Goal: Communication & Community: Answer question/provide support

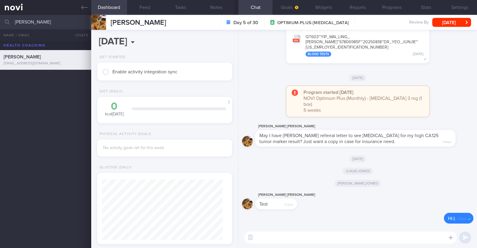
scroll to position [111, 0]
click at [323, 5] on button "Widgets" at bounding box center [323, 7] width 34 height 15
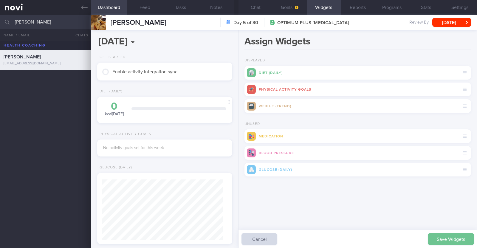
click at [446, 237] on button "Save Widgets" at bounding box center [450, 239] width 46 height 12
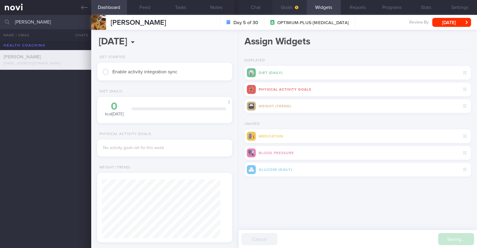
click at [283, 10] on button "Goals" at bounding box center [289, 7] width 34 height 15
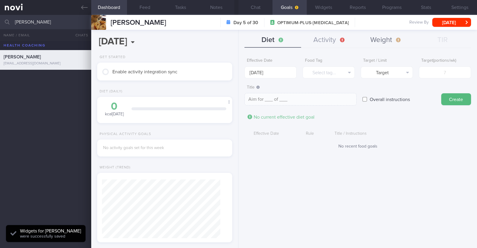
click at [389, 39] on button "Weight" at bounding box center [385, 40] width 57 height 15
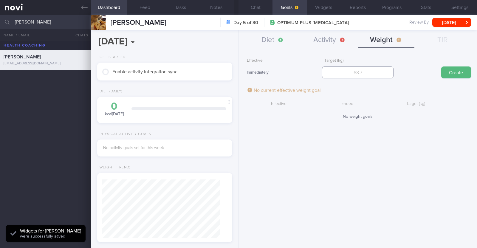
click at [353, 74] on input "number" at bounding box center [357, 72] width 71 height 12
type input "74"
click at [450, 72] on button "Create" at bounding box center [456, 72] width 30 height 12
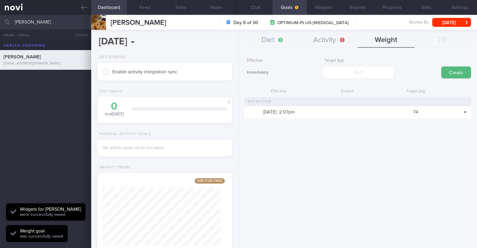
scroll to position [67, 119]
click at [321, 38] on button "Activity" at bounding box center [329, 40] width 57 height 15
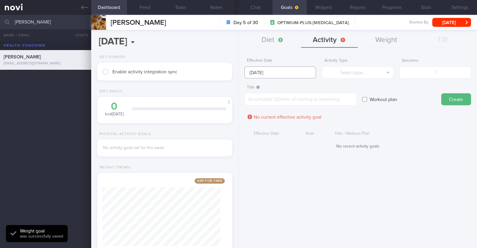
click at [276, 74] on input "[DATE]" at bounding box center [279, 72] width 71 height 12
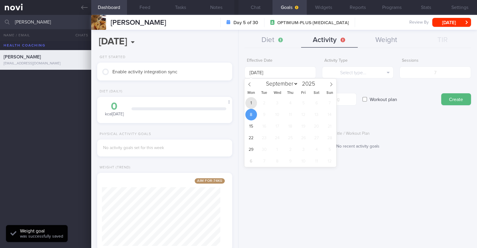
click at [251, 101] on span "1" at bounding box center [251, 103] width 12 height 12
type input "[DATE]"
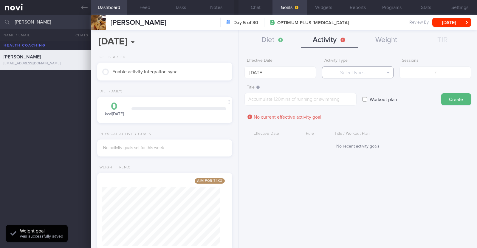
click at [364, 72] on button "Select type..." at bounding box center [357, 72] width 71 height 12
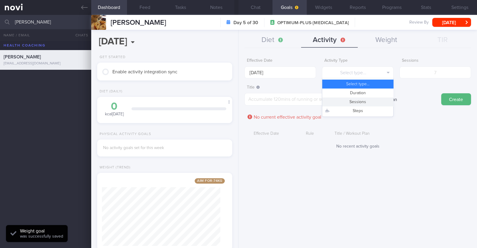
click at [350, 99] on button "Sessions" at bounding box center [357, 101] width 71 height 9
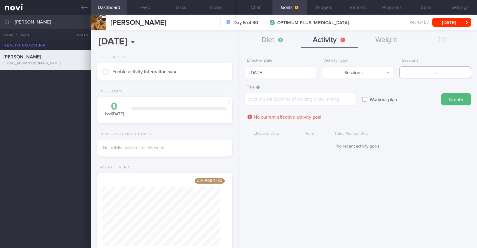
click at [426, 71] on input "number" at bounding box center [434, 72] width 71 height 12
type input "2"
click at [340, 96] on textarea at bounding box center [300, 99] width 112 height 13
paste textarea "Aim to do 2x strength training sessions per week. Body weight training - [Exerc…"
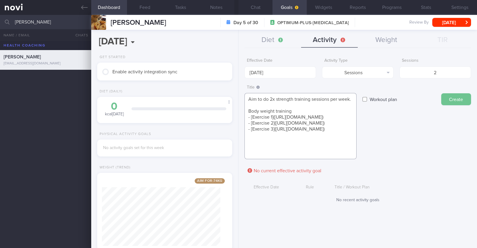
type textarea "Aim to do 2x strength training sessions per week. Body weight training - [Exerc…"
click at [450, 102] on button "Create" at bounding box center [456, 99] width 30 height 12
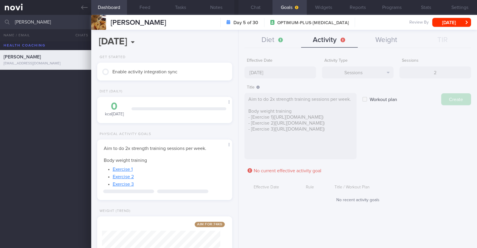
type input "[DATE]"
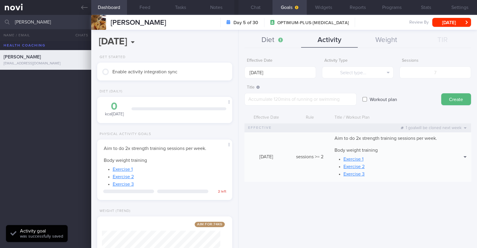
click at [261, 40] on button "Diet" at bounding box center [272, 40] width 57 height 15
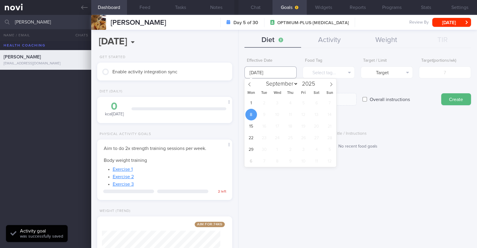
click at [268, 71] on input "[DATE]" at bounding box center [270, 72] width 52 height 12
click at [254, 101] on span "1" at bounding box center [251, 103] width 12 height 12
type input "1 Sep 2025"
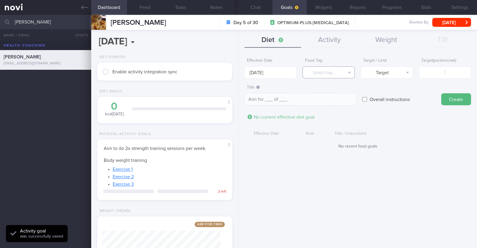
click at [313, 74] on button "Select tag..." at bounding box center [328, 72] width 52 height 12
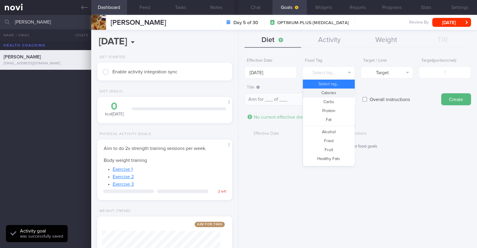
click at [317, 94] on button "Calories" at bounding box center [329, 92] width 52 height 9
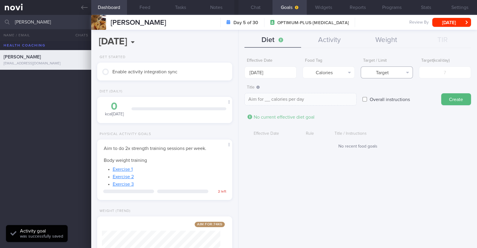
click at [401, 73] on button "Target" at bounding box center [386, 72] width 52 height 12
click at [395, 91] on button "Limit" at bounding box center [387, 92] width 52 height 9
type textarea "Keep to __ calories per day"
click at [432, 73] on input "number" at bounding box center [444, 72] width 52 height 12
type input "1"
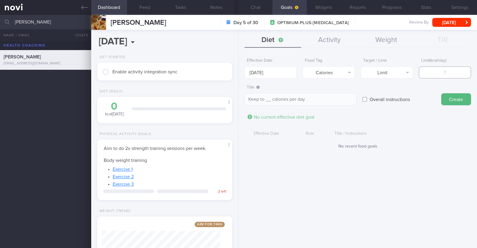
type textarea "Keep to 1 calories per day"
type input "13"
type textarea "Keep to 13 calories per day"
type input "130"
type textarea "Keep to 130 calories per day"
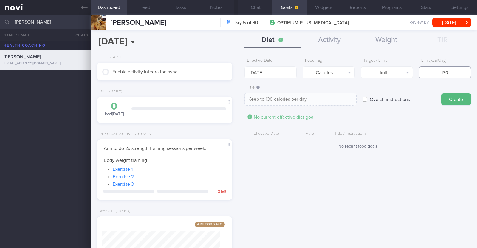
type input "1300"
type textarea "Keep to 1300 calories per day"
type input "1300"
click at [462, 99] on button "Create" at bounding box center [456, 99] width 30 height 12
type input "8 Sep 2025"
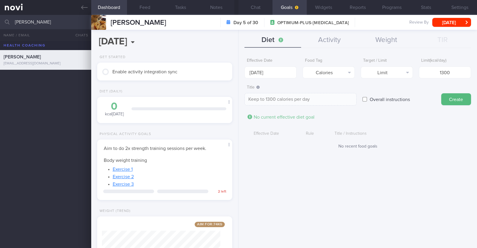
type textarea "Aim for ___ of ___"
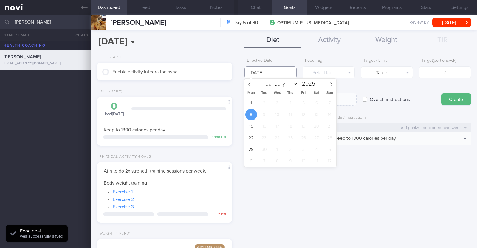
click at [257, 72] on input "8 Sep 2025" at bounding box center [270, 72] width 52 height 12
click at [249, 96] on div "Mon Tue Wed Thu Fri Sat Sun" at bounding box center [290, 93] width 92 height 8
click at [250, 100] on span "1" at bounding box center [251, 103] width 12 height 12
type input "1 Sep 2025"
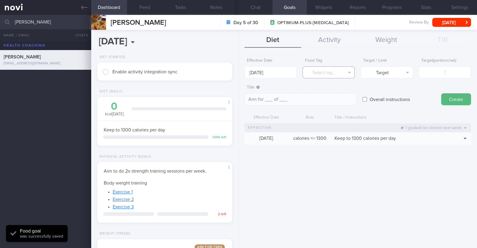
click at [323, 72] on button "Select tag..." at bounding box center [328, 72] width 52 height 12
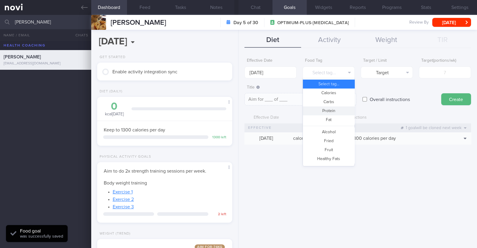
click at [328, 109] on button "Protein" at bounding box center [329, 110] width 52 height 9
type textarea "Aim for __g of protein per day"
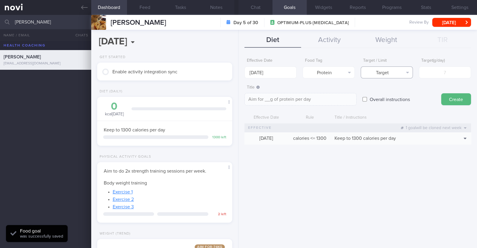
click at [385, 76] on button "Target" at bounding box center [386, 72] width 52 height 12
click at [441, 73] on input "number" at bounding box center [444, 72] width 52 height 12
type input "7"
type textarea "Aim for 7g of protein per day"
type input "70"
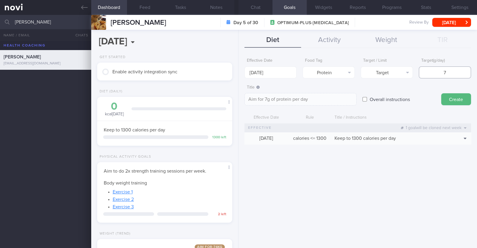
type textarea "Aim for 70g of protein per day"
type input "70"
click at [453, 100] on button "Create" at bounding box center [456, 99] width 30 height 12
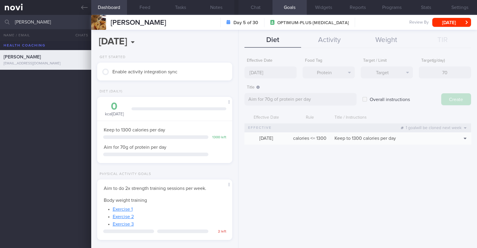
type input "8 Sep 2025"
type textarea "Aim for ___ of ___"
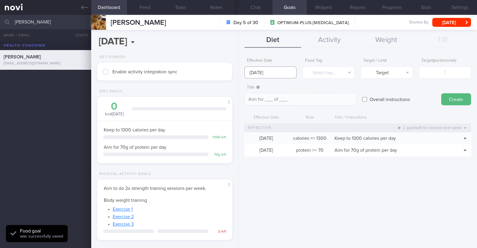
click at [275, 73] on input "8 Sep 2025" at bounding box center [270, 72] width 52 height 12
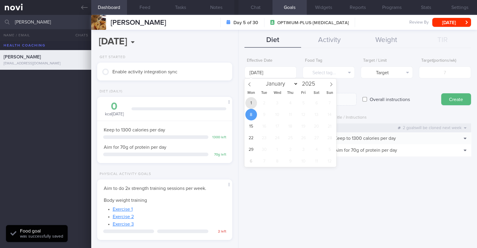
click at [253, 102] on span "1" at bounding box center [251, 103] width 12 height 12
type input "1 Sep 2025"
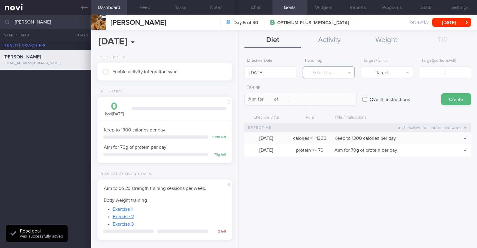
click at [337, 72] on button "Select tag..." at bounding box center [328, 72] width 52 height 12
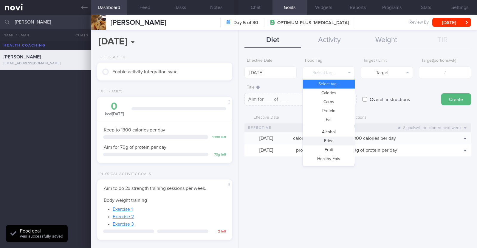
click at [332, 142] on button "Fried" at bounding box center [329, 140] width 52 height 9
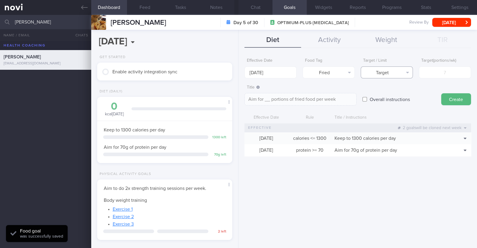
click at [387, 74] on button "Target" at bounding box center [386, 72] width 52 height 12
click at [388, 93] on button "Limit" at bounding box center [387, 92] width 52 height 9
type textarea "Keep to __ portions of fried food per week"
click at [438, 74] on input "number" at bounding box center [444, 72] width 52 height 12
type input "2"
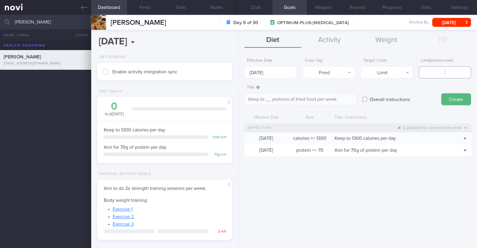
type textarea "Keep to 2 portions of fried food per week"
type input "2"
click at [443, 96] on button "Create" at bounding box center [456, 99] width 30 height 12
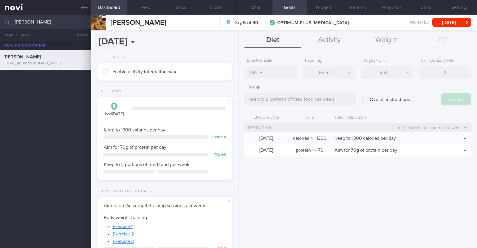
type input "8 Sep 2025"
type textarea "Aim for ___ of ___"
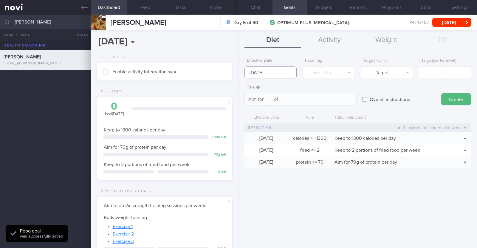
click at [282, 71] on input "8 Sep 2025" at bounding box center [270, 72] width 52 height 12
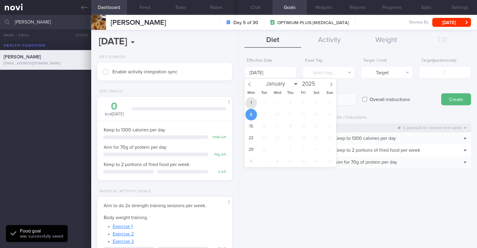
drag, startPoint x: 253, startPoint y: 104, endPoint x: 264, endPoint y: 97, distance: 12.3
click at [253, 104] on span "1" at bounding box center [251, 103] width 12 height 12
type input "1 Sep 2025"
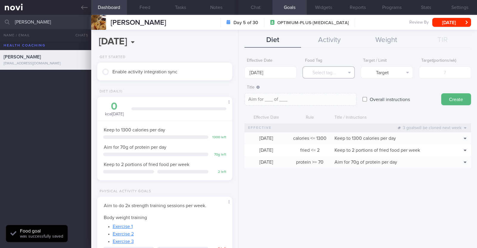
click at [337, 74] on button "Select tag..." at bounding box center [328, 72] width 52 height 12
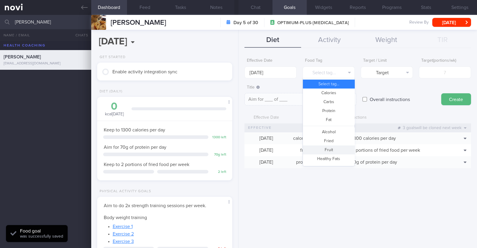
drag, startPoint x: 334, startPoint y: 148, endPoint x: 340, endPoint y: 139, distance: 10.2
click at [334, 148] on button "Fruit" at bounding box center [329, 149] width 52 height 9
type textarea "Aim for __ portions of fruits per week"
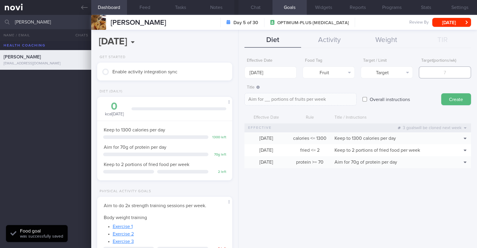
click at [432, 73] on input "number" at bounding box center [444, 72] width 52 height 12
type input "1"
type textarea "Aim for 1 portions of fruits per week"
type input "14"
type textarea "Aim for 14 portions of fruits per week"
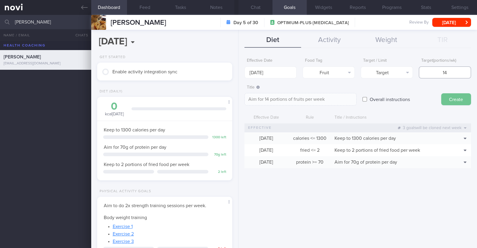
type input "14"
click at [457, 97] on button "Create" at bounding box center [456, 99] width 30 height 12
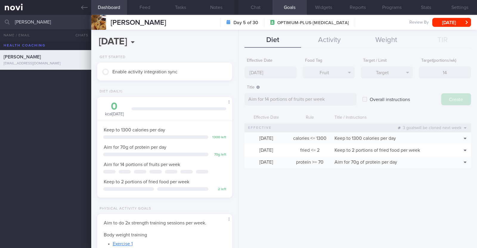
type input "8 Sep 2025"
type textarea "Aim for ___ of ___"
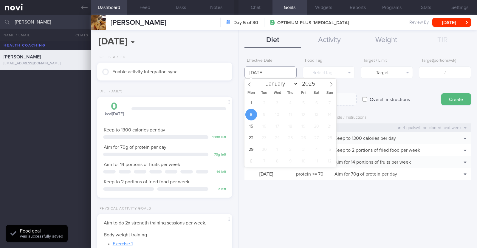
click at [264, 68] on input "8 Sep 2025" at bounding box center [270, 72] width 52 height 12
click at [255, 103] on span "1" at bounding box center [251, 103] width 12 height 12
type input "1 Sep 2025"
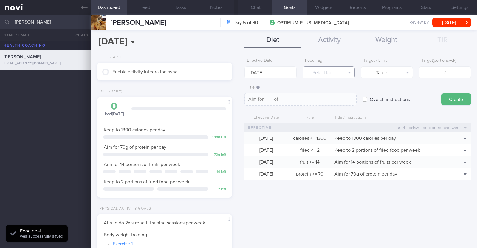
click at [346, 72] on button "Select tag..." at bounding box center [328, 72] width 52 height 12
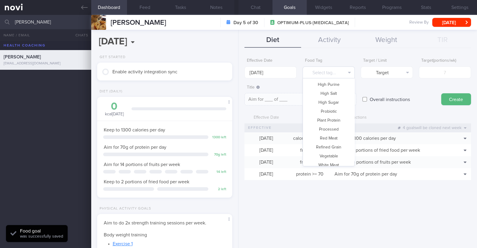
scroll to position [177, 0]
click at [332, 145] on button "Vegetable" at bounding box center [329, 142] width 52 height 9
type textarea "Aim for __ portions of vegetables per week"
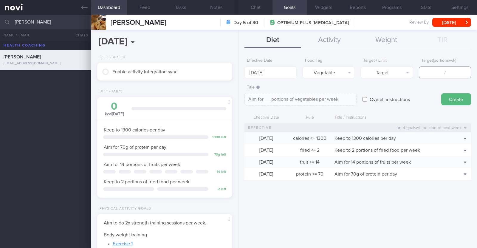
click at [453, 72] on input "number" at bounding box center [444, 72] width 52 height 12
type input "1"
type textarea "Aim for 1 portions of vegetables per week"
type input "14"
type textarea "Aim for 14 portions of vegetables per week"
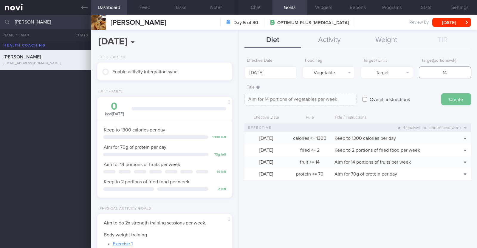
type input "14"
click at [448, 94] on button "Create" at bounding box center [456, 99] width 30 height 12
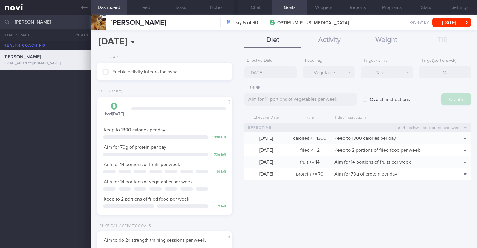
type input "8 Sep 2025"
type textarea "Aim for ___ of ___"
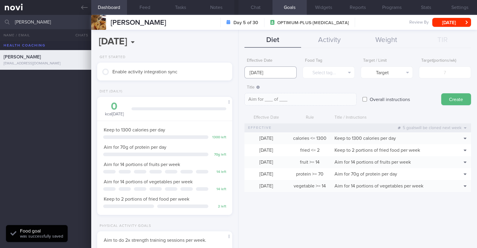
click at [293, 71] on input "8 Sep 2025" at bounding box center [270, 72] width 52 height 12
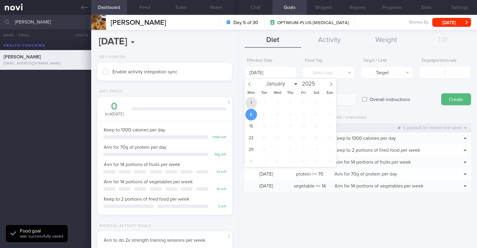
click at [256, 100] on span "1" at bounding box center [251, 103] width 12 height 12
type input "1 Sep 2025"
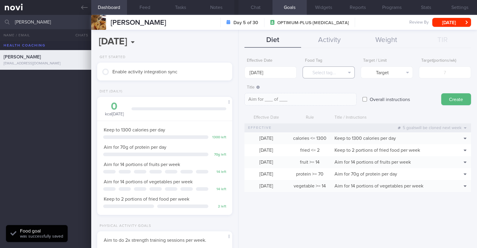
click at [328, 77] on button "Select tag..." at bounding box center [328, 72] width 52 height 12
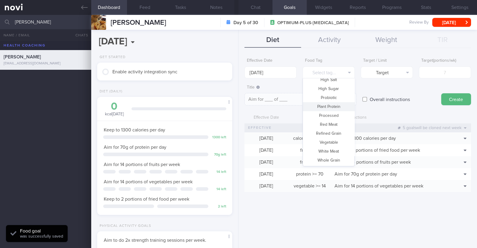
click at [380, 85] on div "Overall instructions" at bounding box center [398, 93] width 73 height 23
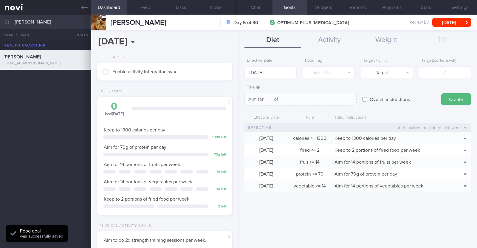
click at [366, 102] on input "Overall instructions" at bounding box center [364, 99] width 4 height 12
checkbox input "true"
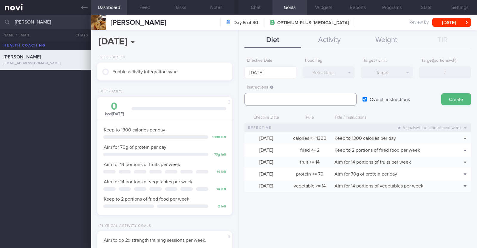
click at [285, 98] on textarea at bounding box center [300, 99] width 112 height 13
paste textarea "Aim to consume xxL of fluids per day (Choose water first)"
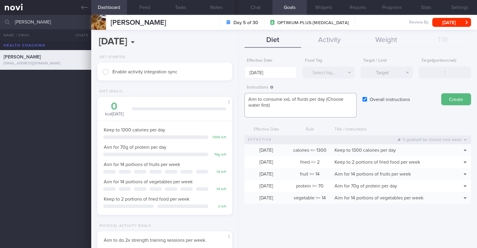
click at [290, 99] on textarea "Aim to consume xxL of fluids per day (Choose water first)" at bounding box center [300, 105] width 112 height 24
paste textarea "2-2.4"
type textarea "Aim to consume 2-2.4L of fluids per day (Choose water first)"
click at [456, 100] on button "Create" at bounding box center [456, 99] width 30 height 12
type input "8 Sep 2025"
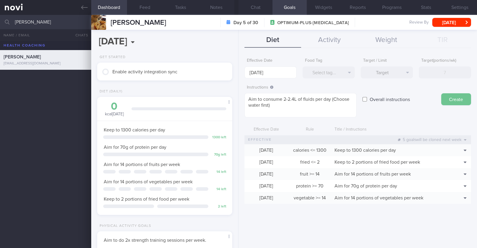
type textarea "Aim for ___ of ___"
checkbox input "false"
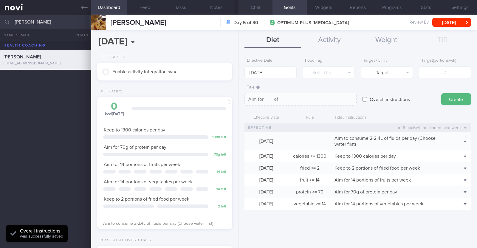
click at [247, 4] on button "Chat" at bounding box center [255, 7] width 34 height 15
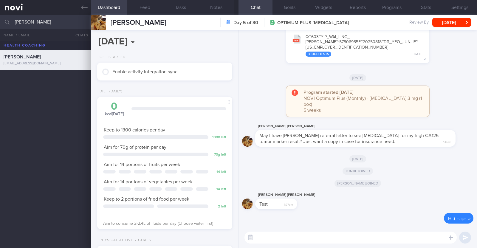
click at [278, 239] on textarea at bounding box center [350, 237] width 212 height 12
paste textarea "Hi [patient’s name]! This is Charlotte, the dietitian. It was nice meeting you …"
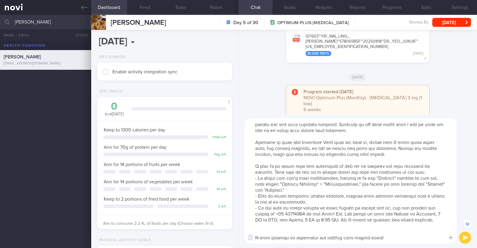
scroll to position [18, 0]
click at [264, 230] on textarea at bounding box center [350, 180] width 212 height 125
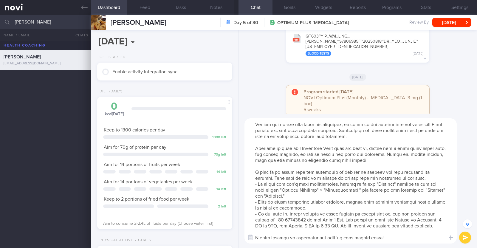
scroll to position [12, 0]
drag, startPoint x: 250, startPoint y: 140, endPoint x: 424, endPoint y: 159, distance: 174.4
click at [424, 159] on textarea at bounding box center [350, 180] width 212 height 125
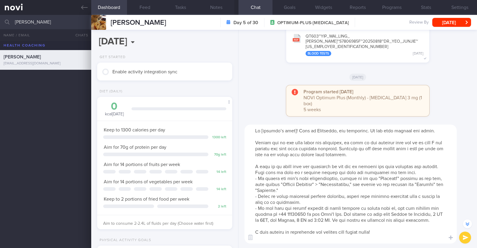
scroll to position [-100, 0]
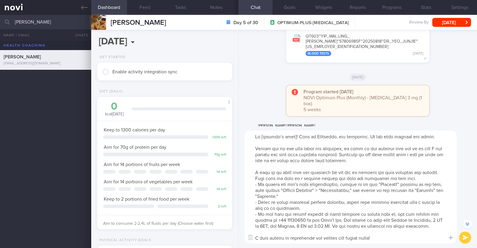
click at [293, 136] on textarea at bounding box center [350, 186] width 212 height 113
type textarea "Hi Chloe! This is Charlotte, the dietitian. It was nice meeting you today. Plea…"
click at [463, 234] on button "submit" at bounding box center [465, 237] width 12 height 12
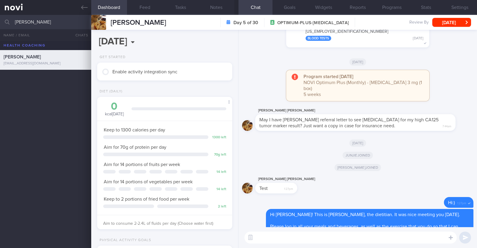
scroll to position [0, 0]
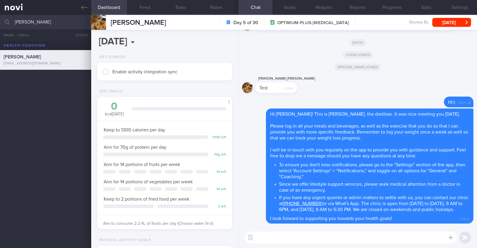
click at [291, 236] on textarea at bounding box center [350, 237] width 212 height 12
paste textarea "Here is a summary of what we discussed: Basics of Weight Management - Diet: A w…"
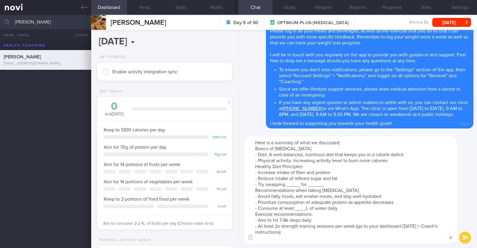
click at [390, 161] on textarea "Here is a summary of what we discussed: Basics of Weight Management - Diet: A w…" at bounding box center [350, 189] width 212 height 107
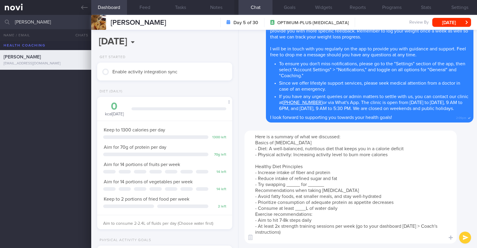
click at [299, 186] on textarea "Here is a summary of what we discussed: Basics of Weight Management - Diet: A w…" at bounding box center [350, 186] width 212 height 113
click at [339, 185] on textarea "Here is a summary of what we discussed: Basics of Weight Management - Diet: A w…" at bounding box center [350, 186] width 212 height 113
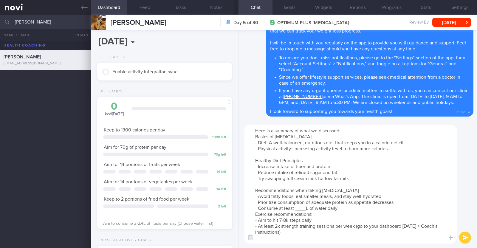
drag, startPoint x: 308, startPoint y: 207, endPoint x: 296, endPoint y: 208, distance: 11.3
click at [296, 208] on textarea "Here is a summary of what we discussed: Basics of Weight Management - Diet: A w…" at bounding box center [350, 184] width 212 height 119
paste textarea "2-2.4"
click at [348, 208] on textarea "Here is a summary of what we discussed: Basics of Weight Management - Diet: A w…" at bounding box center [350, 184] width 212 height 119
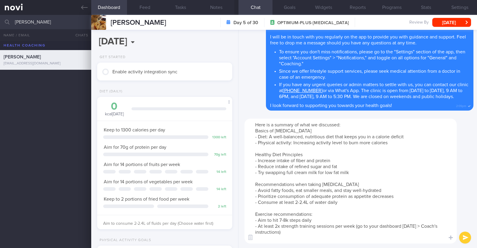
drag, startPoint x: 324, startPoint y: 219, endPoint x: 273, endPoint y: 218, distance: 51.2
click at [273, 218] on textarea "Here is a summary of what we discussed: Basics of Weight Management - Diet: A w…" at bounding box center [350, 181] width 212 height 125
type textarea "Here is a summary of what we discussed: Basics of Weight Management - Diet: A w…"
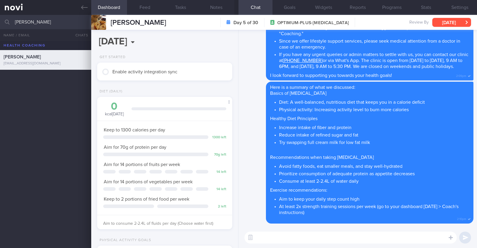
click at [447, 20] on button "[DATE]" at bounding box center [451, 22] width 39 height 9
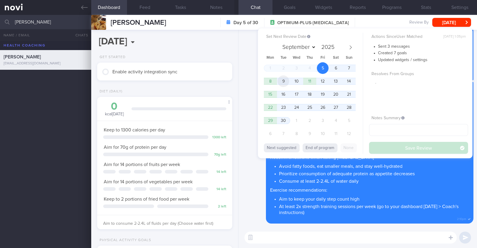
click at [284, 81] on span "9" at bounding box center [283, 81] width 12 height 12
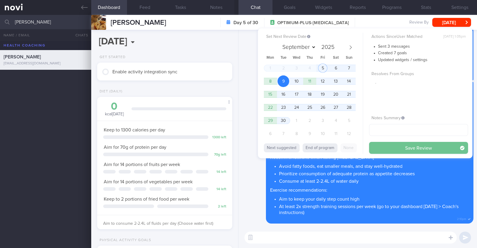
click at [400, 145] on button "Save Review" at bounding box center [418, 148] width 99 height 12
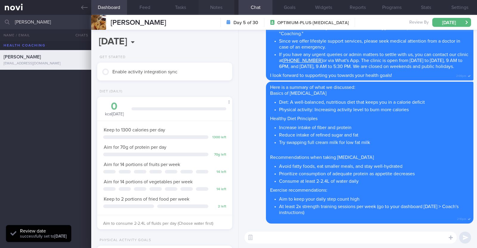
click at [218, 7] on button "Notes" at bounding box center [216, 7] width 36 height 15
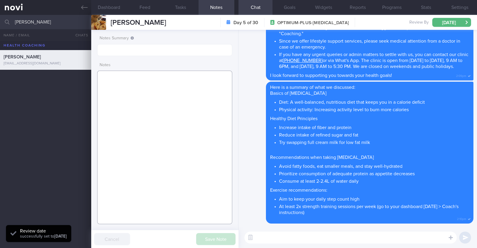
click at [173, 98] on textarea at bounding box center [164, 147] width 135 height 153
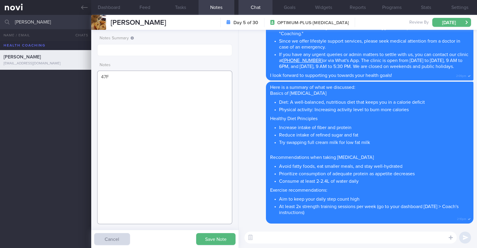
paste textarea "Comorbidities Fibroid uterus s/p laparoscopic myomectomy 2024"
paste textarea "Elevated CA 125 for inx Obesity Insulin resistance/Elevated Hba1c Dyslipidemia …"
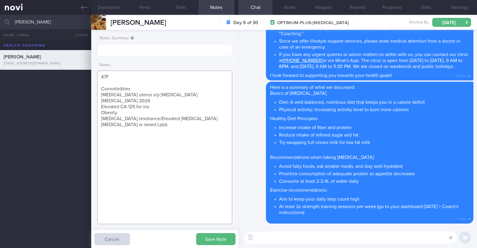
click at [150, 100] on textarea "47F Comorbidities Fibroid uterus s/p laparoscopic myomectomy 2024 Elevated CA 1…" at bounding box center [164, 147] width 135 height 153
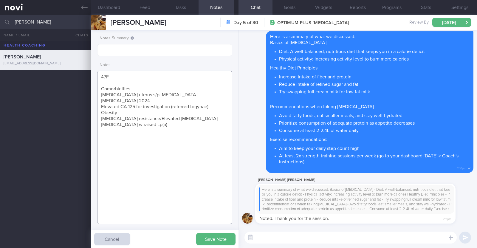
click at [194, 99] on textarea "47F Comorbidities Fibroid uterus s/p laparoscopic myomectomy 2024 Elevated CA 1…" at bounding box center [164, 147] width 135 height 153
type textarea "47F Comorbidities Fibroid uterus s/p laparoscopic myomectomy 2024 Elevated CA 1…"
click at [278, 237] on textarea at bounding box center [350, 237] width 212 height 12
type textarea "You're most welcome!"
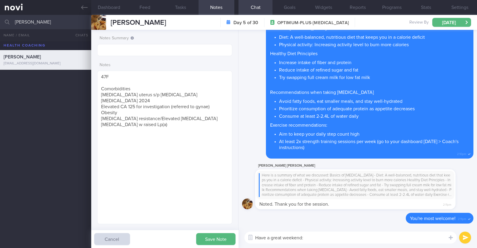
type textarea "Have a great weekend:)"
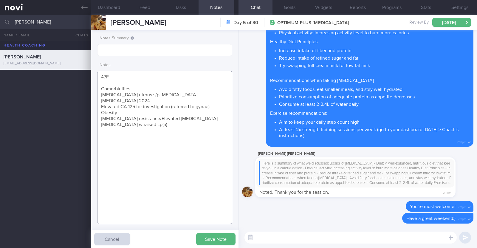
drag, startPoint x: 99, startPoint y: 106, endPoint x: 130, endPoint y: 105, distance: 31.3
click at [130, 105] on textarea "47F Comorbidities Fibroid uterus s/p laparoscopic myomectomy 2024 Elevated CA 1…" at bounding box center [164, 147] width 135 height 153
click at [131, 113] on textarea "47F Comorbidities Fibroid uterus s/p laparoscopic myomectomy 2024 Elevated CA 1…" at bounding box center [164, 147] width 135 height 153
click at [181, 111] on textarea "47F Comorbidities Fibroid uterus s/p laparoscopic myomectomy 2024 Elevated CA 1…" at bounding box center [164, 147] width 135 height 153
paste textarea "Rybelsus 3mg OM Livalo 2mg ON Iron polymaltose 100mg OM"
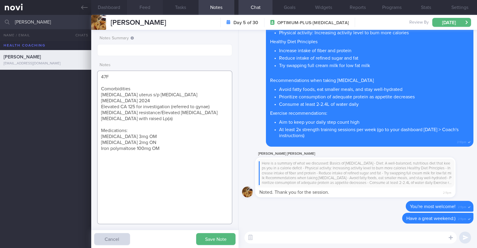
paste textarea "Gym (strength training) x 1/week (45min)"
click at [110, 155] on textarea "47F Comorbidities Fibroid uterus s/p laparoscopic myomectomy 2024 Elevated CA 1…" at bounding box center [164, 147] width 135 height 153
type textarea "47F Comorbidities Fibroid uterus s/p laparoscopic myomectomy 2024 Elevated CA 1…"
click at [215, 239] on button "Save Note" at bounding box center [215, 239] width 39 height 12
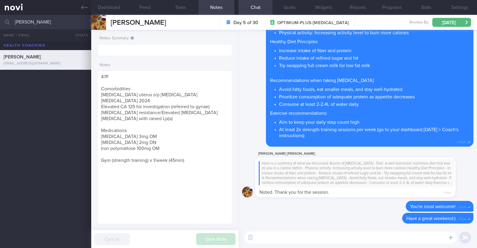
drag, startPoint x: 109, startPoint y: 22, endPoint x: 194, endPoint y: 24, distance: 84.9
click at [194, 24] on div "YIP WAI LING CHLOE YIP WAI LING CHLOE cyipwl@gmail.com Day 5 of 30 OPTIMUM-PLUS…" at bounding box center [283, 22] width 385 height 15
copy span "YIP WAI LING CHLOE"
click at [88, 9] on link at bounding box center [45, 7] width 91 height 15
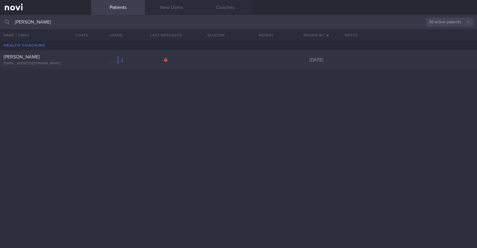
drag, startPoint x: 40, startPoint y: 23, endPoint x: 0, endPoint y: 20, distance: 40.3
click at [0, 20] on input "chloe yip" at bounding box center [238, 22] width 477 height 14
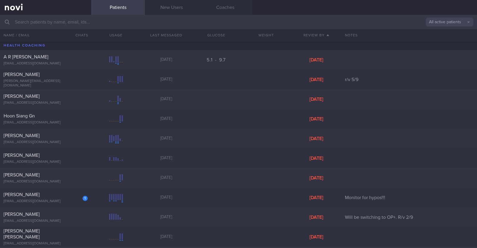
click at [434, 17] on input "text" at bounding box center [238, 22] width 477 height 14
click at [435, 21] on button "All active patients" at bounding box center [449, 22] width 48 height 9
click at [441, 36] on button "Assigned patients" at bounding box center [449, 32] width 48 height 9
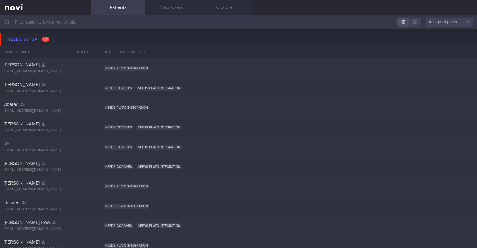
click at [109, 23] on input "text" at bounding box center [238, 22] width 477 height 14
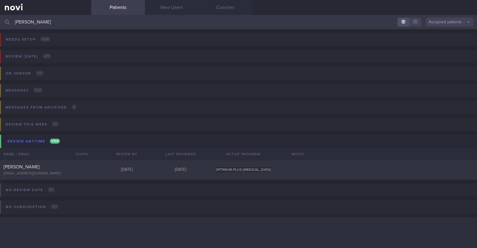
drag, startPoint x: 107, startPoint y: 22, endPoint x: 16, endPoint y: 15, distance: 91.4
click at [18, 15] on input "chloe yip" at bounding box center [238, 22] width 477 height 14
click at [3, 13] on link at bounding box center [45, 7] width 91 height 15
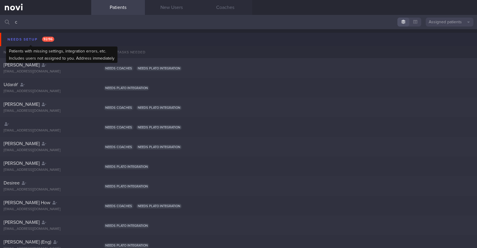
type input "c"
click at [16, 36] on div "Needs setup 92 / 96" at bounding box center [31, 39] width 50 height 8
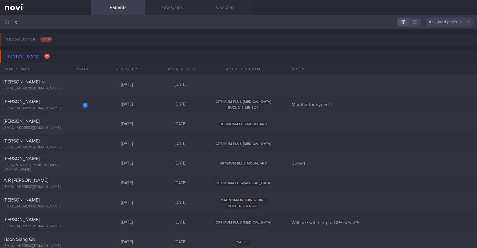
click at [23, 22] on input "c" at bounding box center [238, 22] width 477 height 14
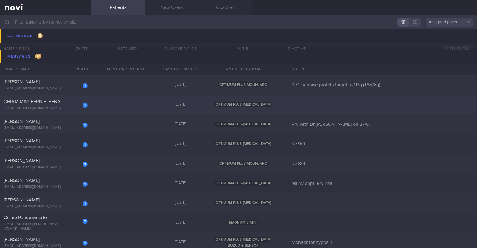
scroll to position [335, 0]
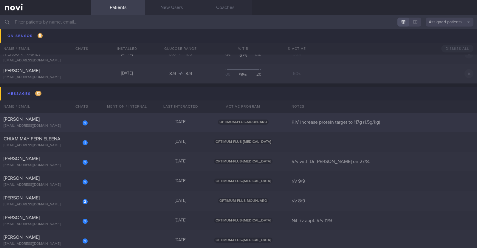
click at [94, 127] on div "1 Agamemnon Baltagiannis agamemnonbalt@gmail.com 8 days ago OPTIMUM-PLUS-MOUNJA…" at bounding box center [238, 122] width 477 height 20
select select "8"
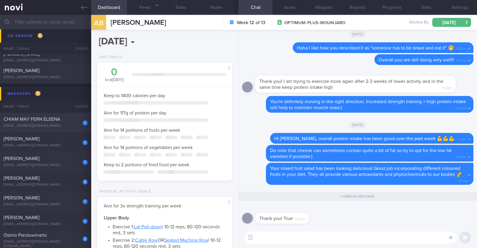
click at [63, 119] on div "CHIAM MAY FERN ELEENA" at bounding box center [45, 119] width 83 height 6
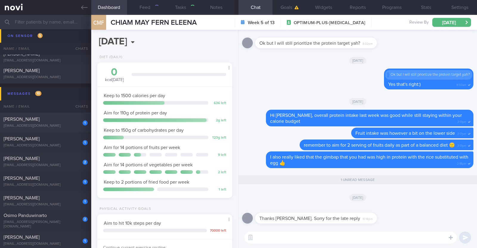
scroll to position [68, 119]
click at [60, 130] on div "1 Claudia Lee claudialwq26@gmail.com 5 days ago OPTIMUM-PLUS-WEGOVY R/v with Dr…" at bounding box center [238, 122] width 477 height 20
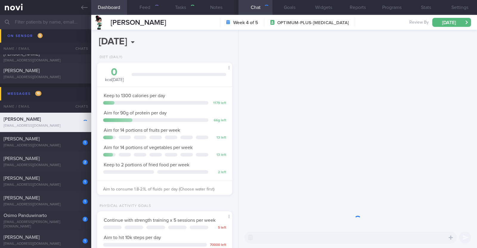
scroll to position [68, 119]
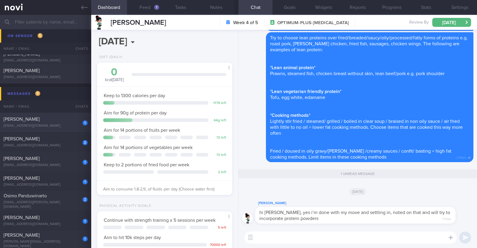
click at [60, 123] on div "1 Goh Jia Yong jia.yong.goh@gmail.com" at bounding box center [45, 122] width 91 height 12
type input "r/v 9/9"
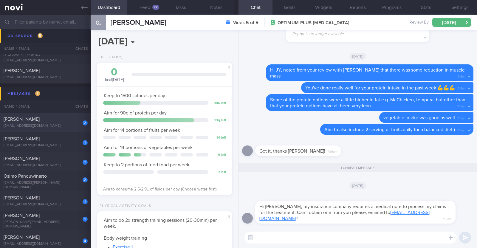
scroll to position [68, 119]
click at [270, 239] on textarea at bounding box center [350, 237] width 212 height 12
click at [259, 239] on textarea "HI JY, I will pass on the message to Dr Todd:)" at bounding box center [350, 237] width 212 height 12
type textarea "Hi JY, I will pass on the message to Dr Todd:)"
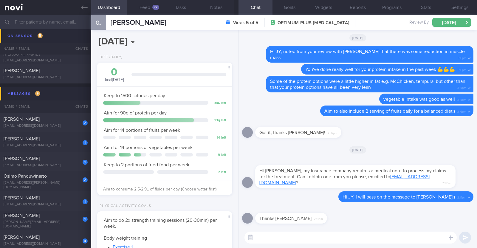
click at [293, 234] on textarea at bounding box center [350, 237] width 212 height 12
type textarea "Np!"
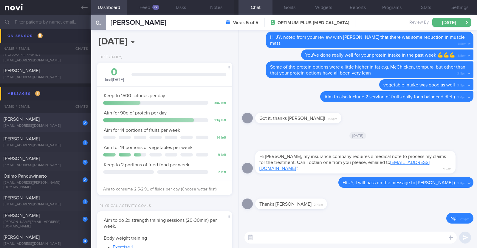
click at [49, 117] on div "Natsuko Macaud" at bounding box center [45, 119] width 83 height 6
type input "r/v 8/9"
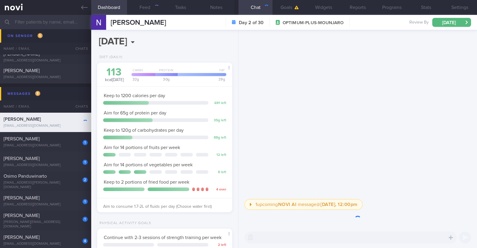
scroll to position [68, 119]
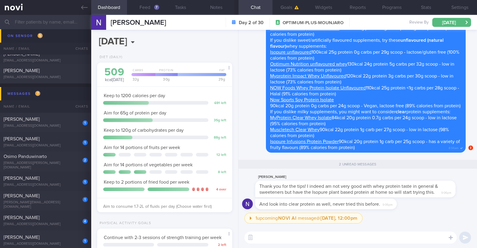
click at [289, 239] on textarea at bounding box center [350, 237] width 212 height 12
paste textarea "👍"
type textarea "👍👍👍"
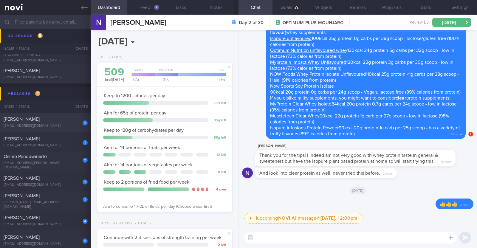
click at [23, 120] on span "Jeanette Ho" at bounding box center [22, 119] width 36 height 5
type input "Nil r/v appt. R/v 11/9"
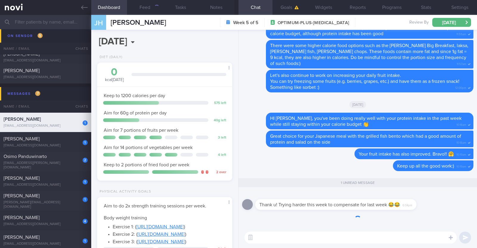
scroll to position [68, 119]
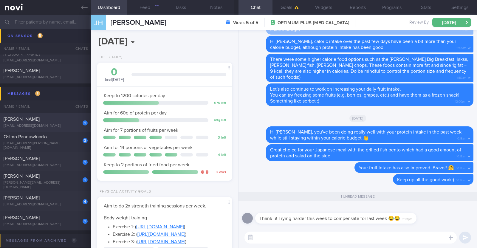
click at [23, 120] on span "Aidah Jamin" at bounding box center [22, 119] width 36 height 5
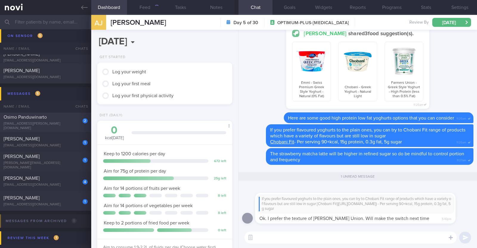
scroll to position [68, 119]
click at [295, 236] on textarea at bounding box center [350, 237] width 212 height 12
paste textarea "👍"
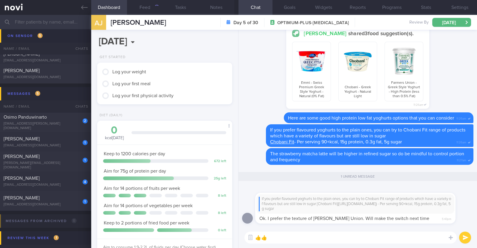
type textarea "👍👍👍"
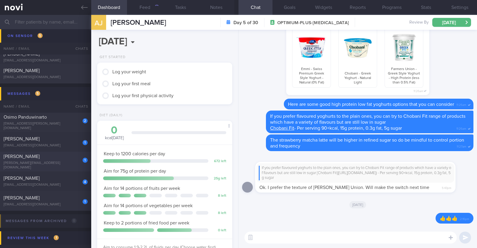
click at [57, 159] on div "[PERSON_NAME]" at bounding box center [45, 156] width 83 height 6
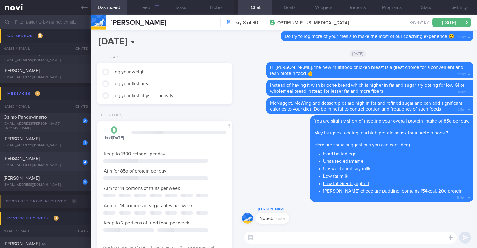
scroll to position [68, 119]
click at [48, 182] on div "1 Justine Lee leejustine612@gmail.com" at bounding box center [45, 181] width 91 height 12
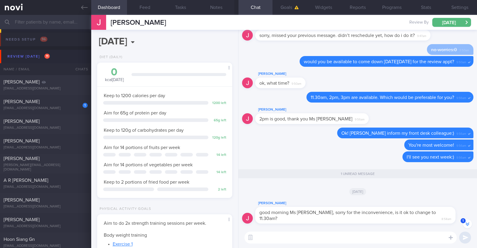
select select "8"
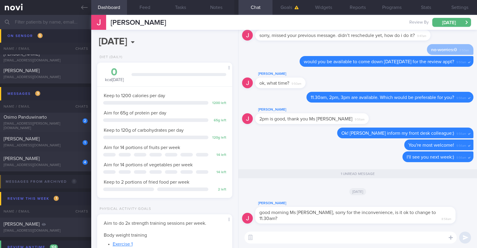
click at [309, 237] on textarea at bounding box center [350, 237] width 212 height 12
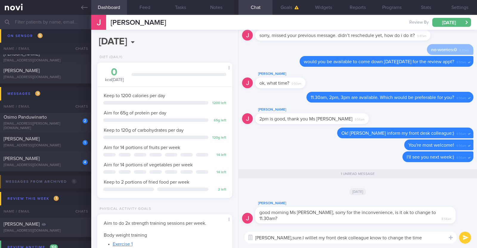
click at [259, 236] on textarea "HiJustine,sure.I willlet my front desk colleague know to change the time" at bounding box center [350, 237] width 212 height 12
click at [277, 236] on textarea "Hi Justine,sure.I willlet my front desk colleague know to change the time" at bounding box center [350, 237] width 212 height 12
click at [287, 237] on textarea "Hi Justine, sure.I willlet my front desk colleague know to change the time" at bounding box center [350, 237] width 212 height 12
click at [299, 237] on textarea "Hi Justine, sure. I willlet my front desk colleague know to change the time" at bounding box center [350, 237] width 212 height 12
type textarea "Hi Justine, sure. I will let my front desk colleague know to change the time"
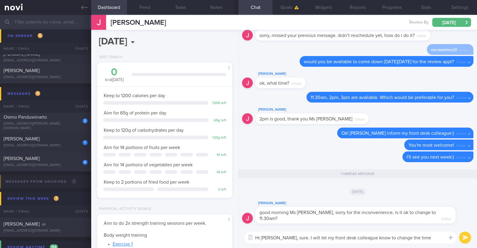
click at [466, 239] on button "submit" at bounding box center [465, 237] width 12 height 12
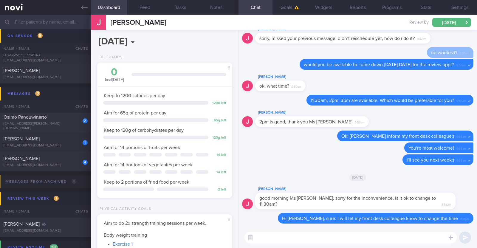
scroll to position [89, 67]
click at [74, 160] on div "4" at bounding box center [80, 159] width 13 height 9
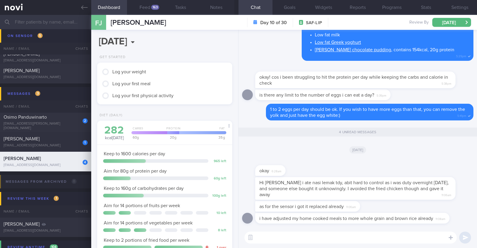
scroll to position [60, 121]
click at [332, 237] on textarea at bounding box center [350, 237] width 212 height 12
click at [260, 235] on textarea "HI Francis" at bounding box center [350, 237] width 212 height 12
click at [283, 237] on textarea "Hi Francis" at bounding box center [350, 237] width 212 height 12
type textarea "Hi Francis, noted on the sensor"
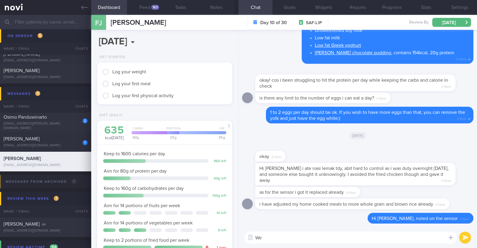
type textarea "W"
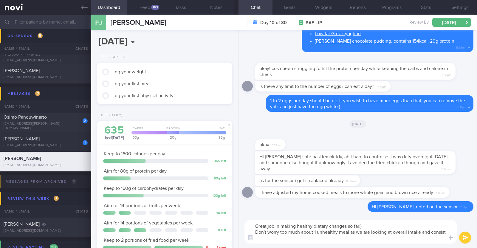
scroll to position [0, 0]
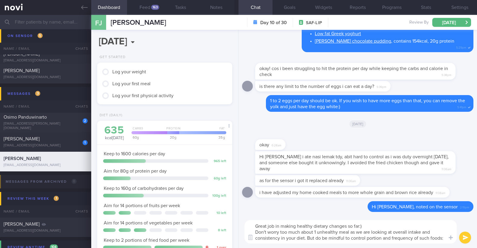
type textarea "Great job in making healthy dietary changes so far:) Don't worry too much about…"
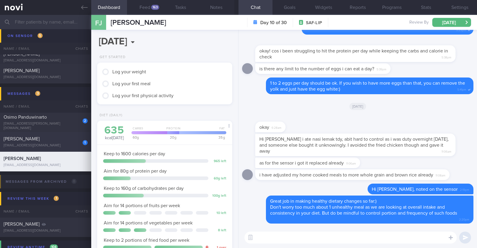
click at [63, 141] on div "[PERSON_NAME]" at bounding box center [45, 139] width 83 height 6
type input "Monitor for hypos!!!"
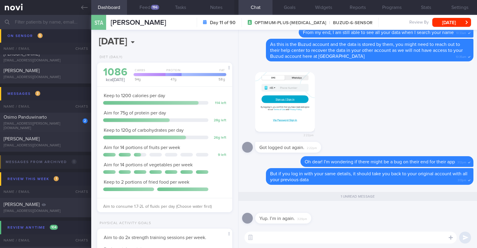
scroll to position [60, 121]
click at [155, 10] on button "Feed 196" at bounding box center [145, 7] width 36 height 15
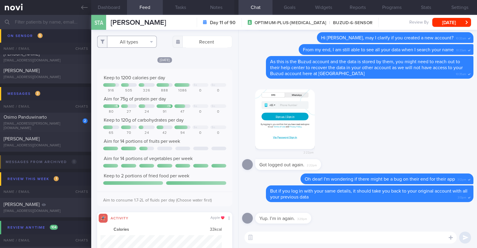
click at [146, 44] on button "All types" at bounding box center [127, 42] width 60 height 12
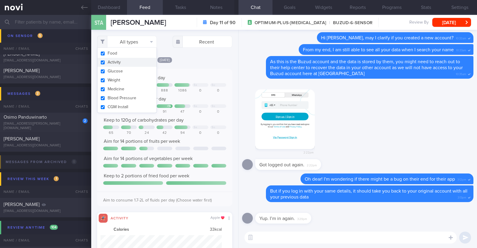
click at [134, 61] on button "Activity" at bounding box center [126, 62] width 59 height 9
checkbox input "false"
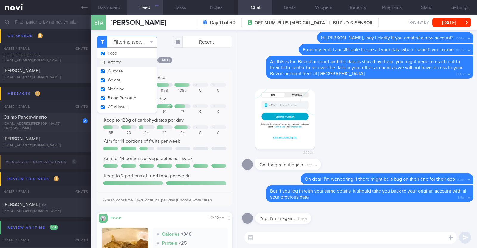
click at [211, 63] on div "Today Keep to 1200 calories per day Sa Su 916 505 326 888 1086 0 0 Aim for 75g …" at bounding box center [164, 193] width 135 height 273
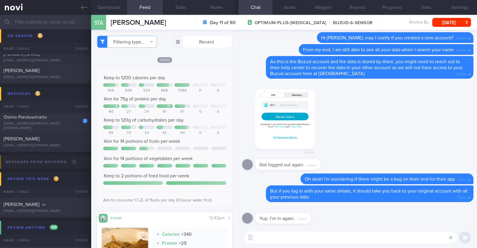
click at [277, 242] on textarea at bounding box center [350, 237] width 212 height 12
type textarea "Yay! Glad that has been resolved:)"
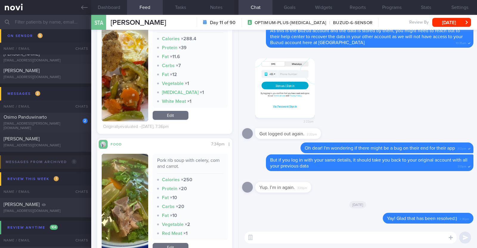
scroll to position [521, 0]
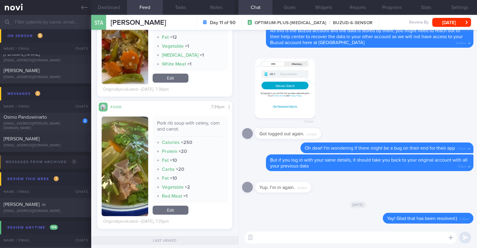
click at [292, 231] on div "​ ​" at bounding box center [357, 237] width 238 height 21
click at [283, 239] on textarea at bounding box center [350, 237] width 212 height 12
click at [364, 236] on textarea "Your sugar levels have been well controlled over th epast few days" at bounding box center [350, 237] width 212 height 12
click at [394, 238] on textarea "Your sugar levels have been well controlled over the past few days" at bounding box center [350, 237] width 212 height 12
paste textarea "👍"
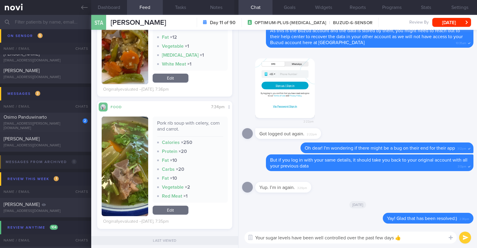
paste textarea "👍"
type textarea "Your sugar levels have been well controlled over the past few days 👍👍"
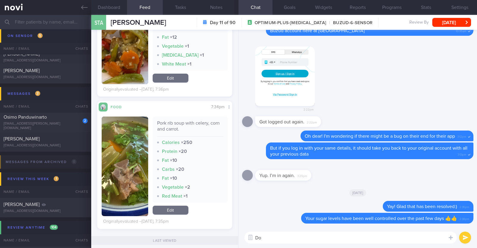
type textarea "D"
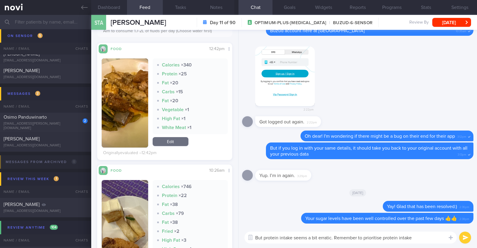
scroll to position [37, 0]
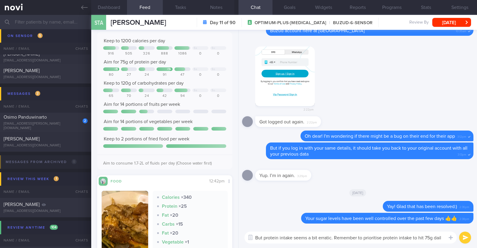
type textarea "But protein intake seems a bit erratic. Remember to prioritise protein intake t…"
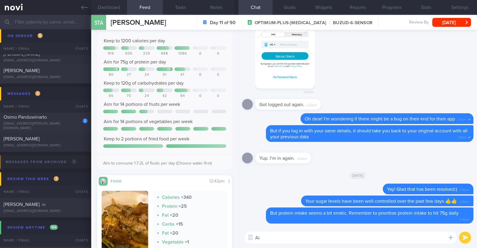
type textarea "A"
click at [286, 239] on textarea at bounding box center [350, 237] width 212 height 12
paste textarea "Here are some examples of how much protein is contained in various foods: - 150…"
type textarea "Here are some examples of how much protein is contained in various foods: - 150…"
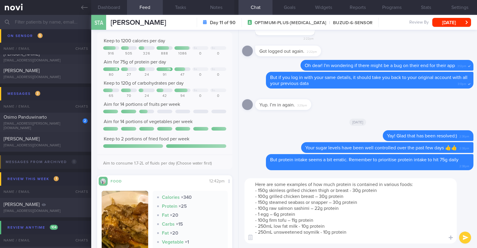
scroll to position [0, 0]
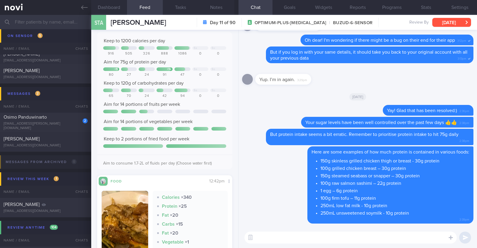
click at [442, 22] on button "[DATE]" at bounding box center [451, 22] width 39 height 9
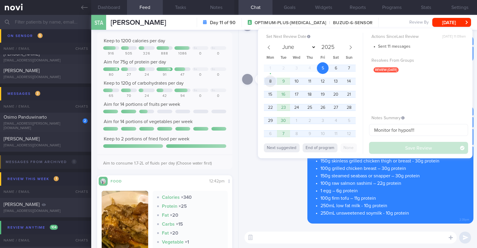
click at [270, 85] on span "8" at bounding box center [270, 81] width 12 height 12
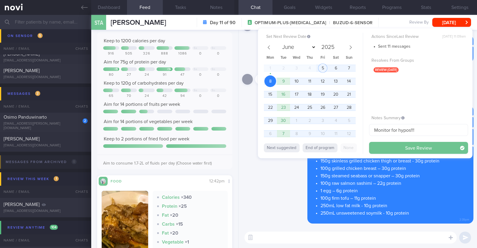
click at [403, 152] on button "Save Review" at bounding box center [418, 148] width 99 height 12
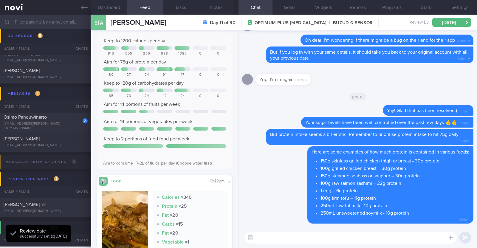
scroll to position [60, 121]
click at [59, 124] on div "giorgius.oshimo@gmail.com" at bounding box center [46, 126] width 84 height 9
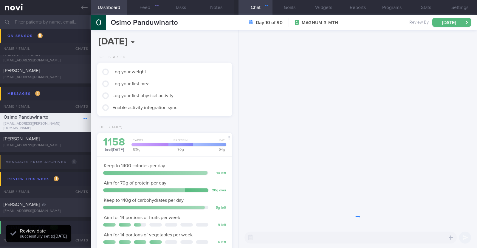
scroll to position [68, 119]
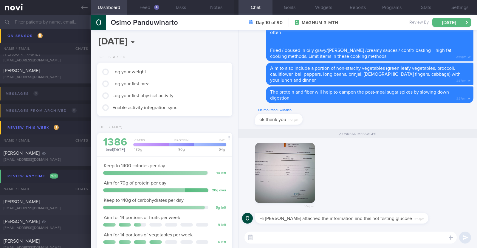
click at [288, 180] on button "button" at bounding box center [285, 173] width 60 height 60
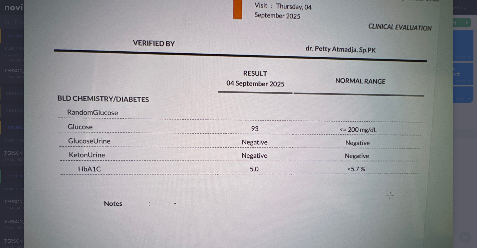
scroll to position [37, 0]
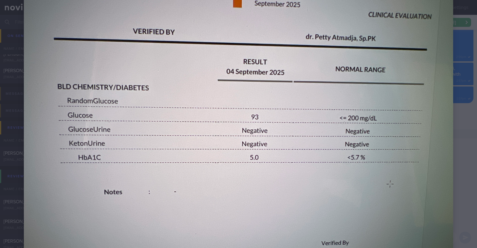
click at [461, 136] on div at bounding box center [238, 147] width 477 height 369
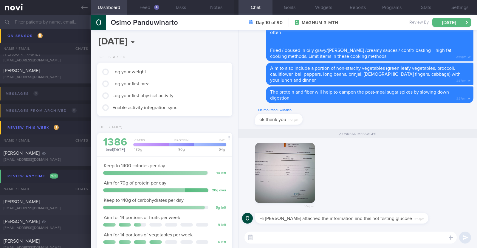
click at [316, 236] on textarea at bounding box center [350, 237] width 212 height 12
type textarea "Hi Osimo, thank you for updating us on this"
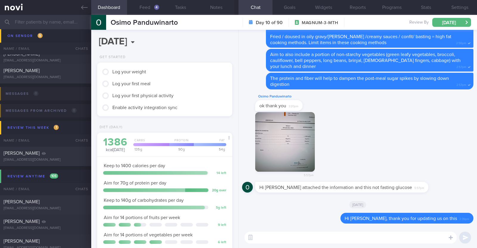
click at [289, 234] on textarea at bounding box center [350, 237] width 212 height 12
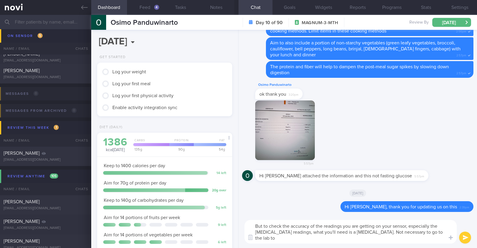
scroll to position [0, 0]
type textarea "But to check the accuracy of the readings you are getting on your sensor, espec…"
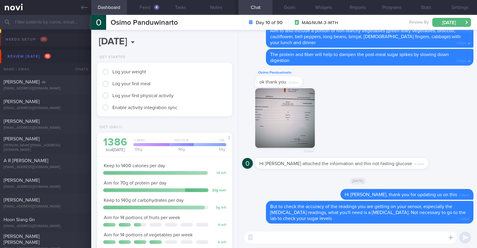
select select "8"
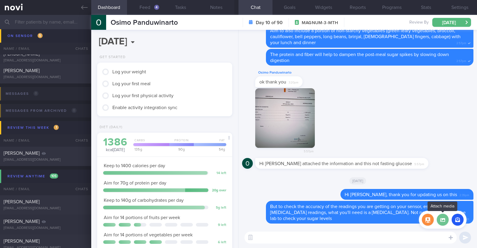
click at [440, 216] on label at bounding box center [442, 220] width 12 height 12
click at [0, 0] on input "file" at bounding box center [0, 0] width 0 height 0
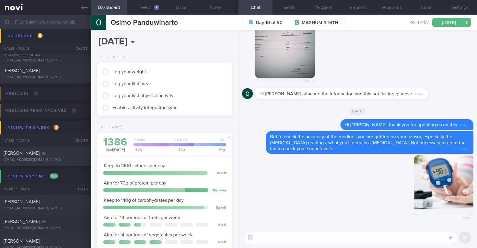
click at [325, 239] on textarea at bounding box center [350, 237] width 212 height 12
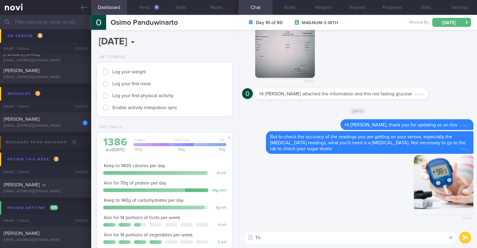
type textarea "T"
type textarea "Something like this device to measure your glucose levels on the spot"
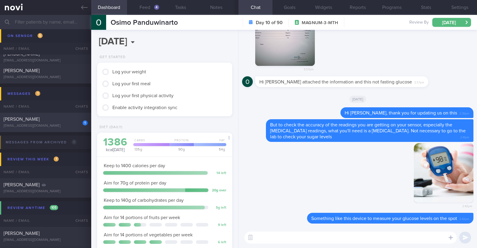
click at [73, 127] on div "[EMAIL_ADDRESS][DOMAIN_NAME]" at bounding box center [46, 126] width 84 height 4
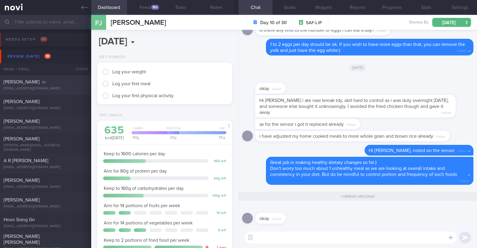
scroll to position [60, 121]
click at [69, 84] on div "[PERSON_NAME]" at bounding box center [45, 82] width 83 height 6
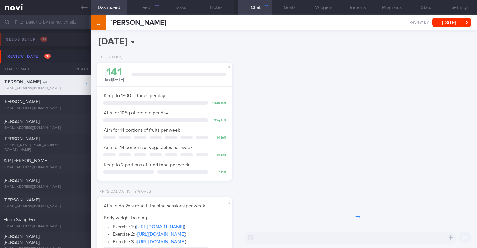
scroll to position [68, 119]
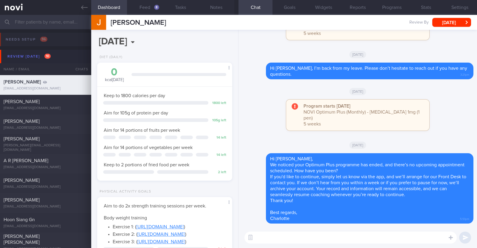
drag, startPoint x: 166, startPoint y: 21, endPoint x: 109, endPoint y: 23, distance: 57.8
click at [109, 23] on div "Jacqueline Ashie Jacqueline Ashie jacquelineashie@gmail.com Review By Fri, 5 Se…" at bounding box center [283, 22] width 385 height 15
click at [285, 235] on textarea at bounding box center [350, 237] width 212 height 12
paste textarea "I just wanted to let you know that your NOVI Health account will be archived sh…"
type textarea "Hi Jacqueline, I just wanted to let you know that your NOVI Health account will…"
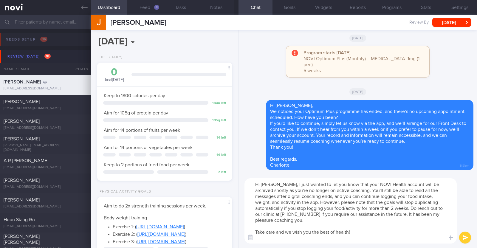
scroll to position [0, 0]
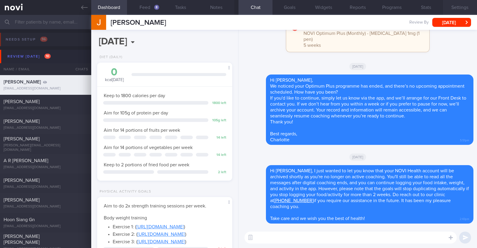
click at [458, 7] on button "Settings" at bounding box center [460, 7] width 34 height 15
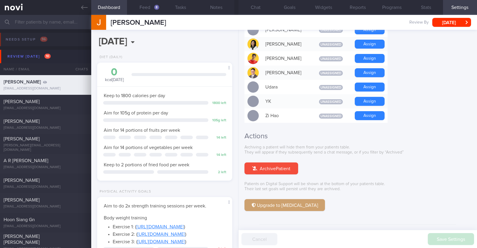
scroll to position [541, 0]
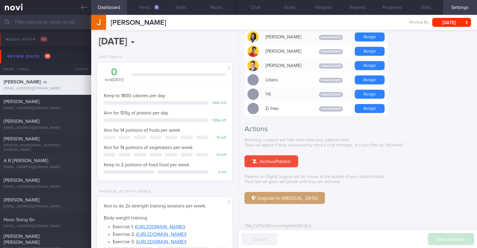
drag, startPoint x: 167, startPoint y: 21, endPoint x: 93, endPoint y: 20, distance: 74.8
click at [93, 20] on div "Jacqueline Ashie Jacqueline Ashie jacquelineashie@gmail.com Review By Fri, 5 Se…" at bounding box center [283, 22] width 385 height 15
copy div "[PERSON_NAME]"
click at [259, 6] on button "Chat" at bounding box center [255, 7] width 34 height 15
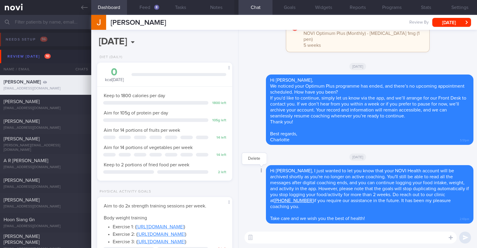
click at [260, 176] on div at bounding box center [260, 170] width 11 height 11
click at [261, 172] on icon at bounding box center [261, 170] width 1 height 4
click at [256, 163] on button "Delete" at bounding box center [254, 158] width 24 height 9
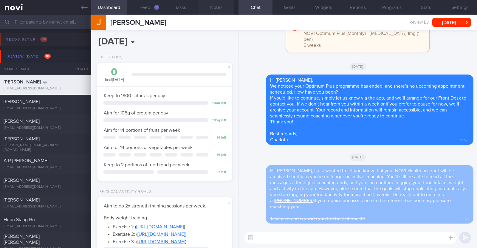
click at [212, 13] on button "Notes" at bounding box center [216, 7] width 36 height 15
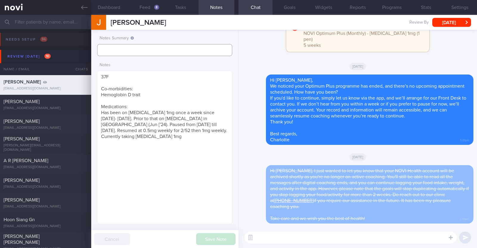
click at [178, 46] on input "text" at bounding box center [164, 50] width 135 height 12
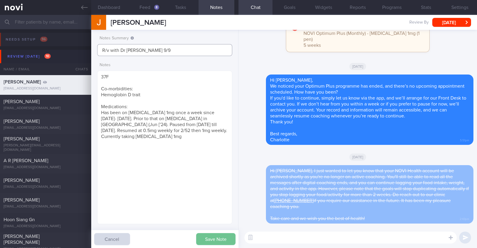
type input "R/v with Dr JJ 9/9"
click at [219, 239] on button "Save Note" at bounding box center [215, 239] width 39 height 12
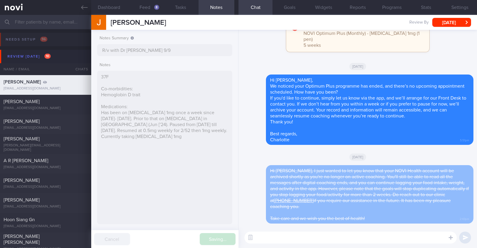
type input "R/v with Dr JJ 9/9"
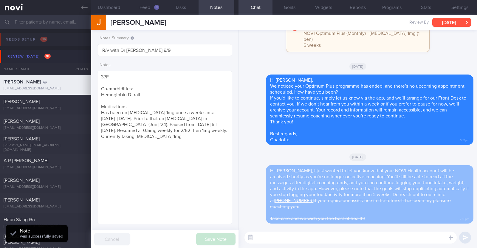
click at [451, 22] on button "[DATE]" at bounding box center [451, 22] width 39 height 9
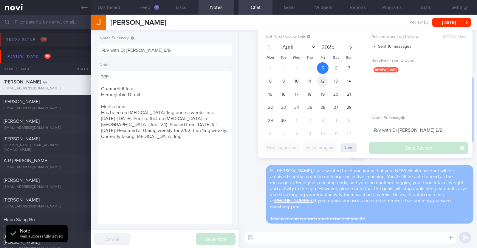
click at [321, 80] on span "12" at bounding box center [323, 81] width 12 height 12
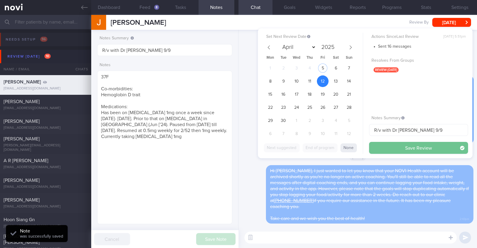
click at [392, 151] on button "Save Review" at bounding box center [418, 148] width 99 height 12
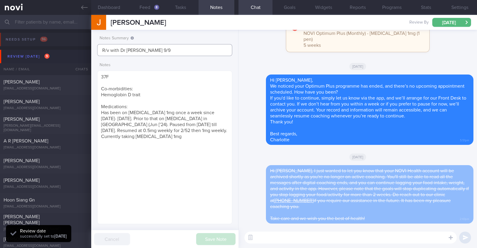
click at [203, 49] on input "R/v with Dr JJ 9/9" at bounding box center [164, 50] width 135 height 12
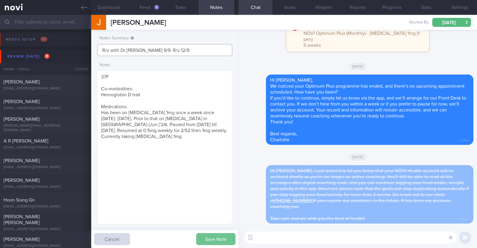
type input "R/v with Dr JJ 9/9. R/v 12/9"
click at [214, 234] on button "Save Note" at bounding box center [215, 239] width 39 height 12
type input "R/v with Dr JJ 9/9. R/v 12/9"
click at [66, 100] on div "[PERSON_NAME]" at bounding box center [45, 102] width 83 height 6
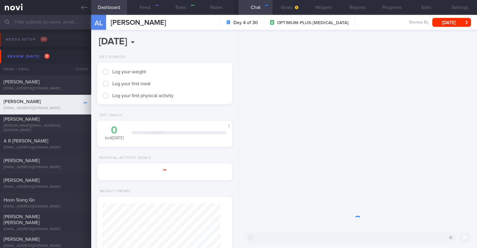
type textarea "32F Comorbidities: Fatty liver High uric acid without gout Nil Meds Wegovy 0.25…"
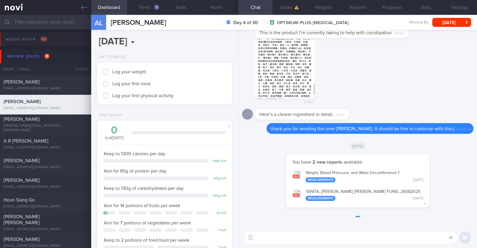
scroll to position [68, 119]
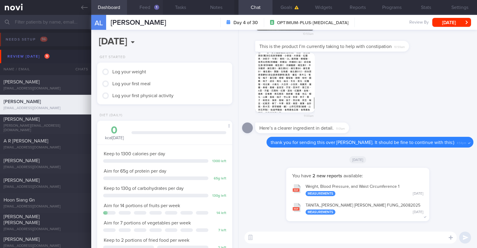
click at [140, 2] on button "Feed 1" at bounding box center [145, 7] width 36 height 15
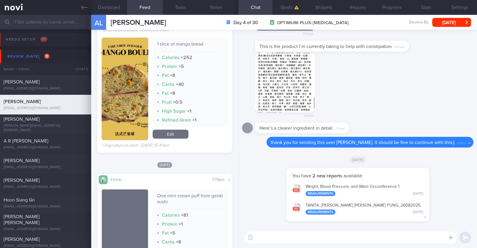
scroll to position [410, 0]
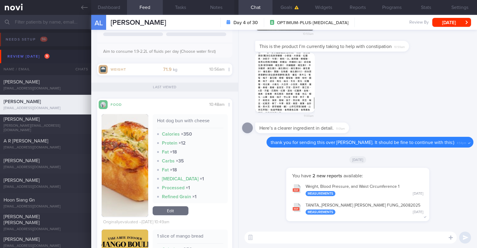
click at [319, 235] on textarea at bounding box center [350, 237] width 212 height 12
click at [259, 237] on textarea "HI Alicia," at bounding box center [350, 237] width 212 height 12
click at [275, 236] on textarea "Hi Alicia," at bounding box center [350, 237] width 212 height 12
type textarea "Hi Alicia, happy Friday:)"
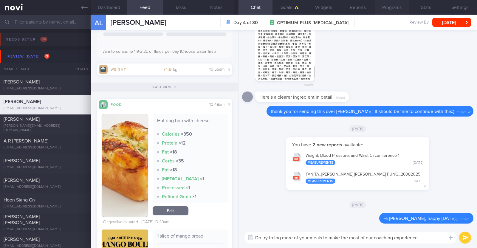
paste textarea "🤗"
type textarea "Do try to log more of your meals to make the most of our coaching experience 🤗"
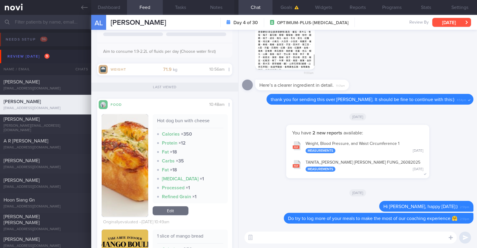
click at [445, 24] on button "[DATE]" at bounding box center [451, 22] width 39 height 9
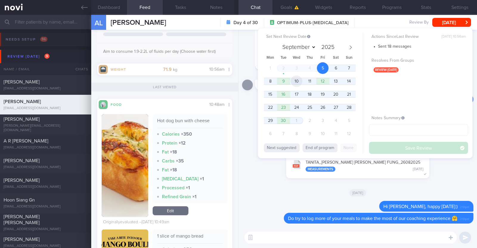
click at [298, 81] on span "10" at bounding box center [296, 81] width 12 height 12
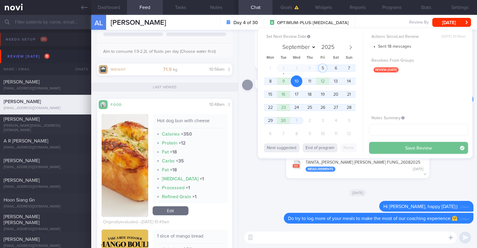
click at [398, 150] on button "Save Review" at bounding box center [418, 148] width 99 height 12
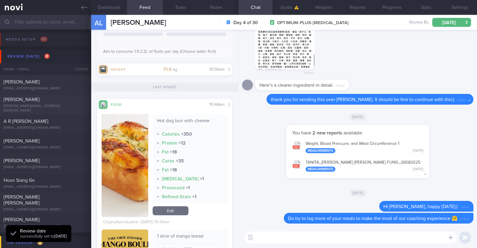
click at [40, 105] on div "Alexis Damayo alexis_damayo@yahoo.com" at bounding box center [45, 105] width 91 height 16
type input "r/v 5/9"
type textarea "40F Comorbidities: Hypertension Hx of gallstones - no hx of complications Nil M…"
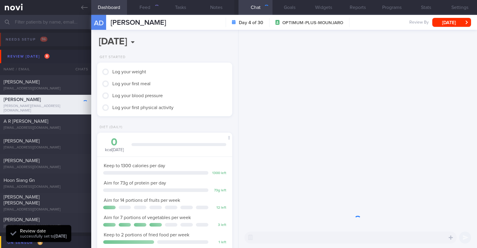
scroll to position [59, 119]
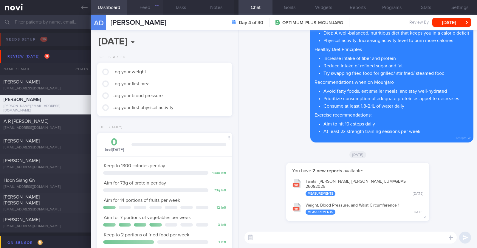
click at [143, 10] on button "Feed" at bounding box center [145, 7] width 36 height 15
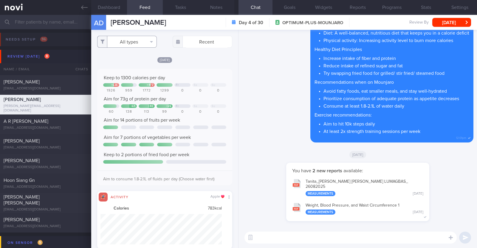
click at [137, 42] on button "All types" at bounding box center [127, 42] width 60 height 12
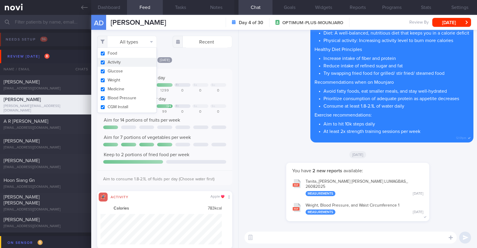
click at [128, 61] on button "Activity" at bounding box center [126, 62] width 59 height 9
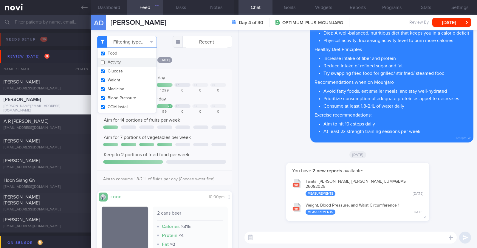
checkbox input "false"
click at [201, 59] on div "[DATE]" at bounding box center [164, 60] width 135 height 6
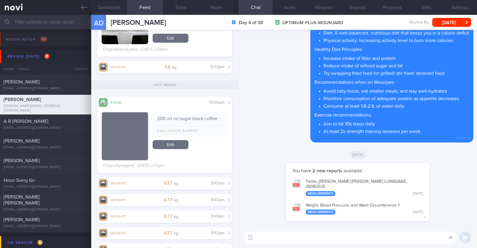
scroll to position [4016, 0]
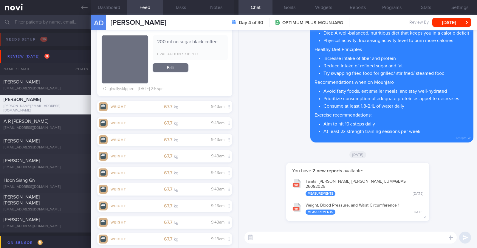
click at [286, 235] on textarea at bounding box center [350, 237] width 212 height 12
type textarea "Hi Alexis, thank you for logging your meals:)"
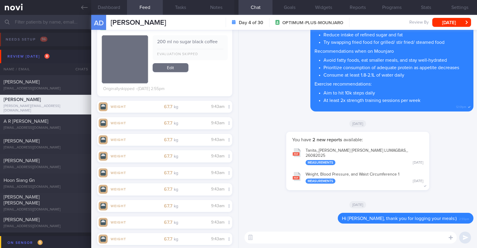
click at [274, 240] on textarea at bounding box center [350, 237] width 212 height 12
paste textarea "Try to choose lean proteins over fried/breaded/saucy/oily/processed/fatty forms…"
type textarea "Try to choose lean proteins over fried/breaded/saucy/oily/processed/fatty forms…"
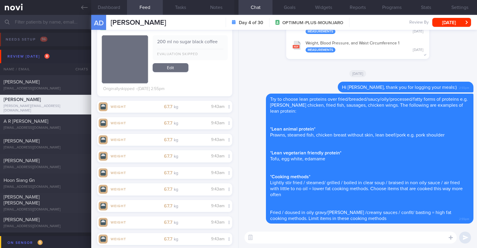
scroll to position [0, 0]
click at [327, 237] on textarea "The McSpicy burger would be highin calories and" at bounding box center [350, 237] width 212 height 12
click at [363, 237] on textarea "The McSpicy burger would be high in calories and" at bounding box center [350, 237] width 212 height 12
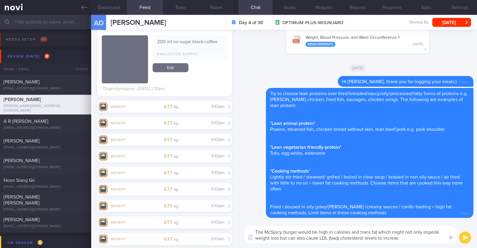
type textarea "The McSpicy burger would be high in calories and trans fat which might not only…"
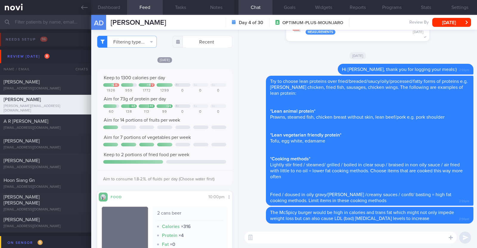
click at [268, 233] on textarea at bounding box center [350, 237] width 212 height 12
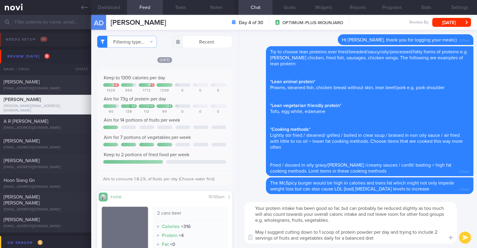
type textarea "Your protein intake has been good so far, but can probably be reduced slightly …"
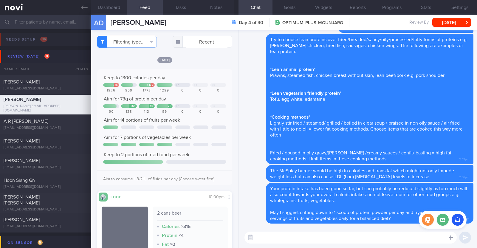
click at [453, 236] on div at bounding box center [450, 236] width 11 height 11
click at [459, 219] on button "button" at bounding box center [457, 220] width 12 height 12
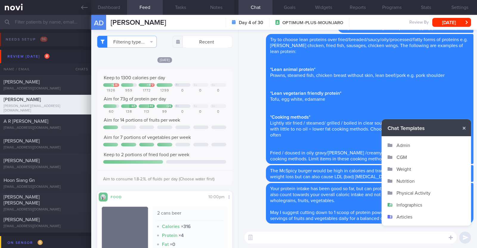
click at [420, 207] on button "Infographics" at bounding box center [425, 205] width 89 height 12
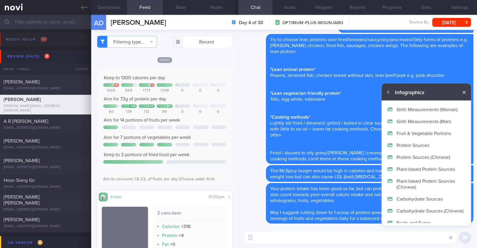
click at [441, 134] on button "Fruit & Vegetable Portions" at bounding box center [425, 133] width 89 height 12
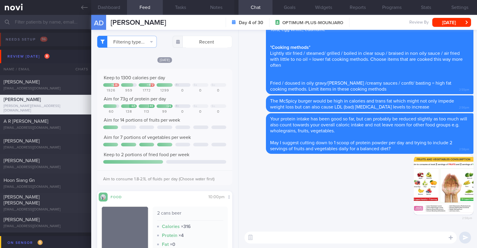
scroll to position [59, 119]
click at [445, 24] on button "[DATE]" at bounding box center [451, 22] width 39 height 9
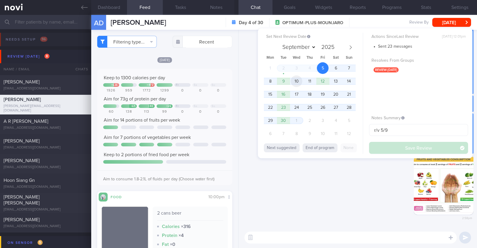
click at [295, 78] on span "10" at bounding box center [296, 81] width 12 height 12
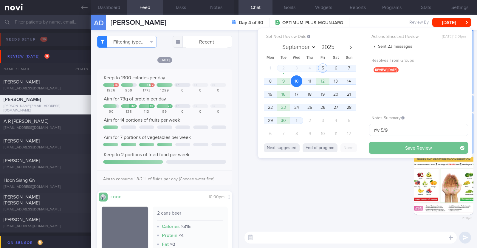
click at [397, 152] on button "Save Review" at bounding box center [418, 148] width 99 height 12
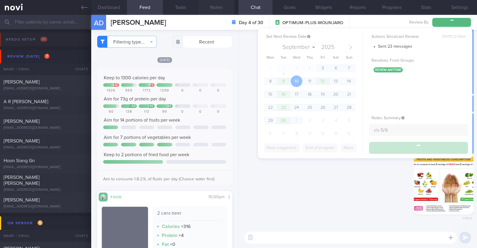
click at [217, 9] on button "Notes" at bounding box center [216, 7] width 36 height 15
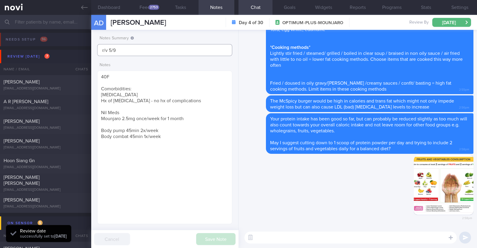
drag, startPoint x: 149, startPoint y: 50, endPoint x: 47, endPoint y: 45, distance: 102.3
click at [55, 44] on div "Patients New Users Coaches Assigned patients Assigned patients All active patie…" at bounding box center [238, 131] width 477 height 233
click at [211, 242] on button "Save Note" at bounding box center [215, 239] width 39 height 12
click at [64, 86] on div "heyirshah@gmail.com" at bounding box center [46, 88] width 84 height 4
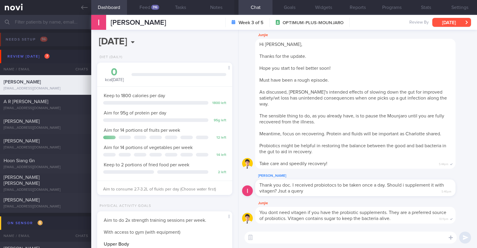
click at [454, 25] on button "[DATE]" at bounding box center [451, 22] width 39 height 9
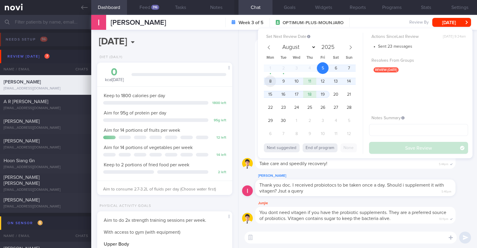
click at [274, 80] on span "8" at bounding box center [270, 81] width 12 height 12
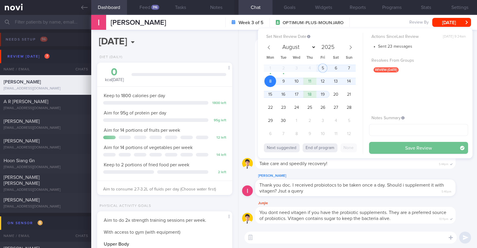
click at [410, 148] on button "Save Review" at bounding box center [418, 148] width 99 height 12
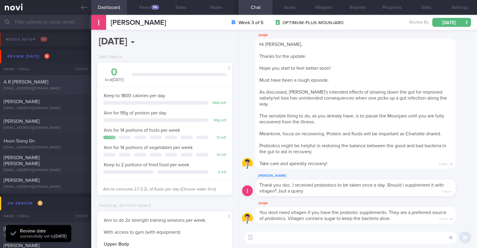
click at [59, 83] on div "A R ARTHI PRIYANKA" at bounding box center [45, 82] width 83 height 6
type textarea "49F Comorbidities: T2DM Hyperlipdiemia Hypothyroidism Iron deficiency anaemia F…"
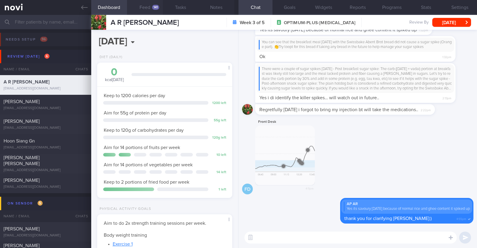
click at [144, 9] on button "Feed 141" at bounding box center [145, 7] width 36 height 15
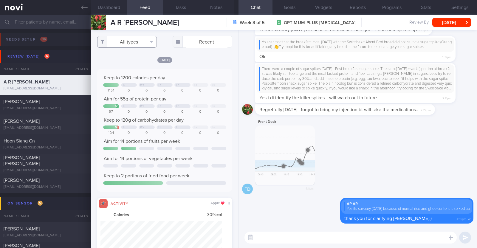
click at [141, 41] on button "All types" at bounding box center [127, 42] width 60 height 12
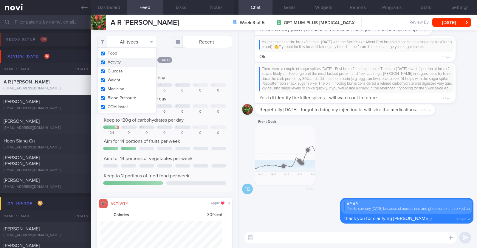
click at [125, 62] on button "Activity" at bounding box center [126, 62] width 59 height 9
checkbox input "false"
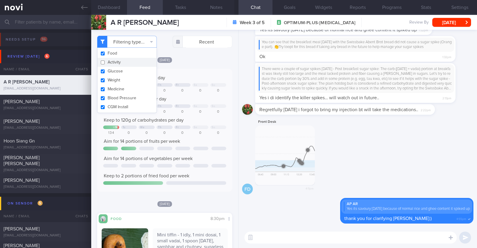
click at [193, 57] on div "[DATE]" at bounding box center [164, 60] width 135 height 6
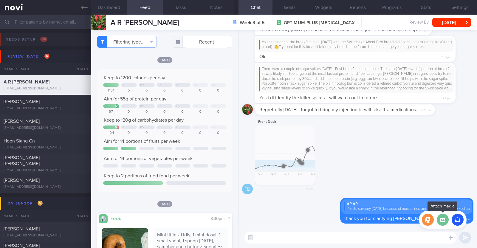
click at [441, 221] on label at bounding box center [442, 220] width 12 height 12
click at [0, 0] on input "file" at bounding box center [0, 0] width 0 height 0
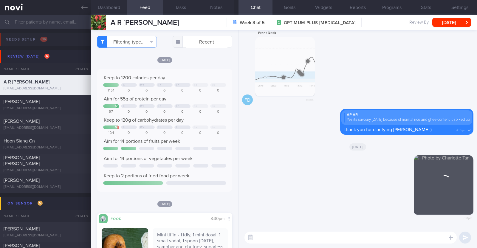
click at [331, 238] on textarea at bounding box center [350, 237] width 212 height 12
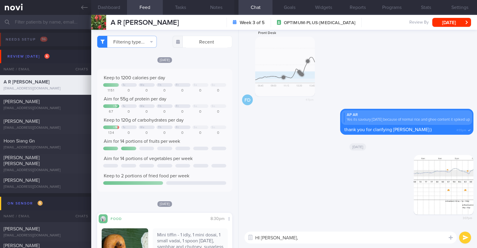
click at [259, 235] on textarea "HI Arthi," at bounding box center [350, 237] width 212 height 12
click at [298, 232] on textarea "Hi Arthi," at bounding box center [350, 237] width 212 height 12
type textarea "Hi Arthi, I noticed last night you had a low blood sugar reading on your sensor"
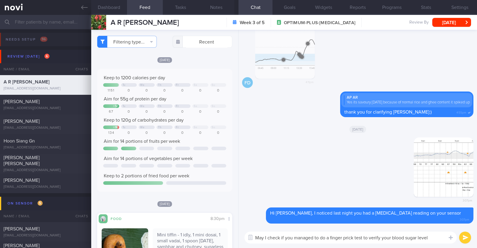
type textarea "May I check if you managed to do a finger prick test to verify your blood sugar…"
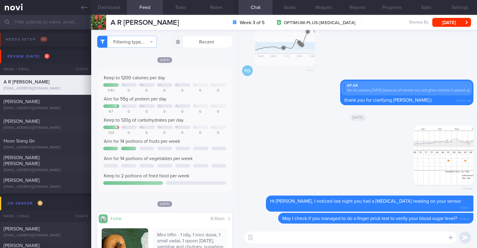
click at [305, 236] on textarea at bounding box center [350, 237] width 212 height 12
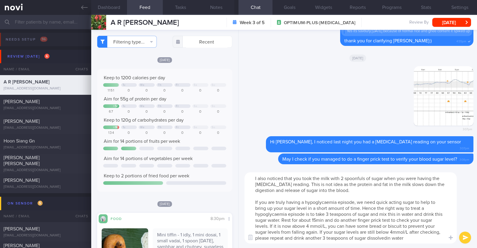
click at [388, 238] on textarea "I also noticed that you took the milk with 2 spoonfuls of sugar when you were h…" at bounding box center [350, 207] width 212 height 71
type textarea "I also noticed that you took the milk with 2 spoonfuls of sugar when you were h…"
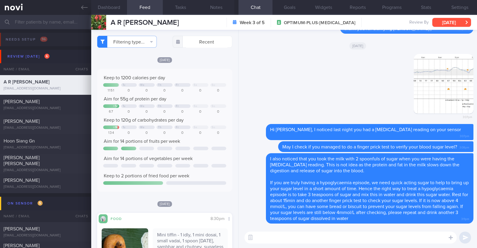
click at [442, 20] on button "[DATE]" at bounding box center [451, 22] width 39 height 9
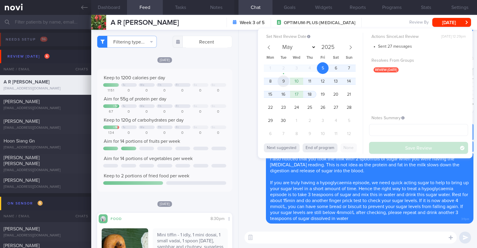
click at [285, 79] on span "9" at bounding box center [283, 81] width 12 height 12
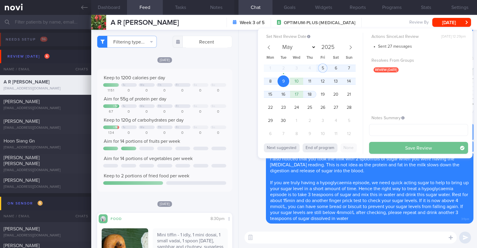
click at [396, 150] on button "Save Review" at bounding box center [418, 148] width 99 height 12
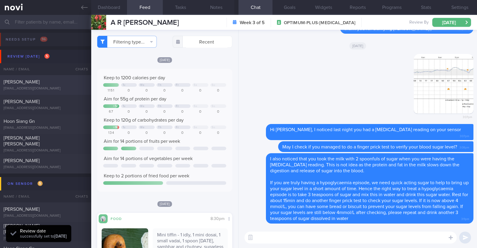
scroll to position [60, 121]
click at [63, 86] on div "jsudrajat@gmail.com" at bounding box center [46, 88] width 84 height 4
type textarea "51M Comorbidities: T2DM (dx in Aug 2024 health screening) Medications: Just sta…"
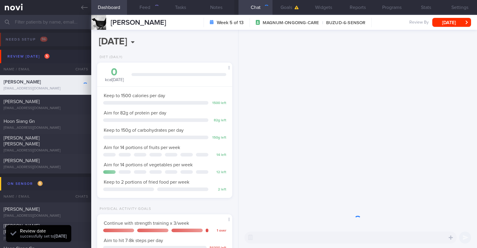
scroll to position [60, 121]
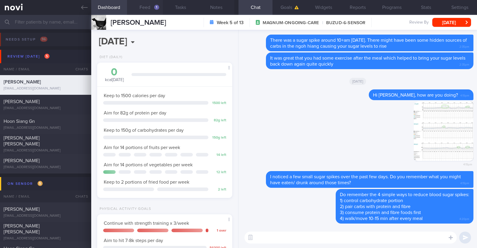
click at [156, 6] on div "1" at bounding box center [156, 7] width 5 height 5
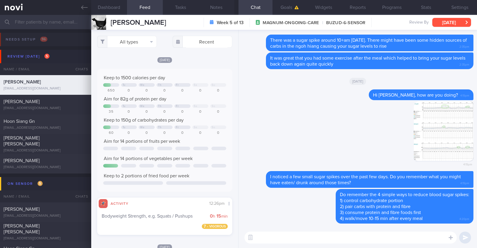
click at [443, 22] on button "[DATE]" at bounding box center [451, 22] width 39 height 9
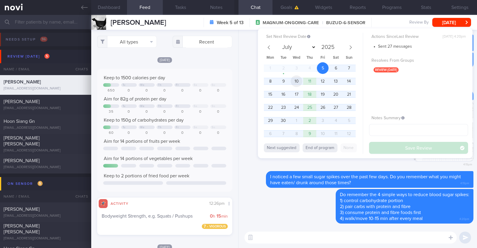
click at [294, 83] on span "10" at bounding box center [296, 81] width 12 height 12
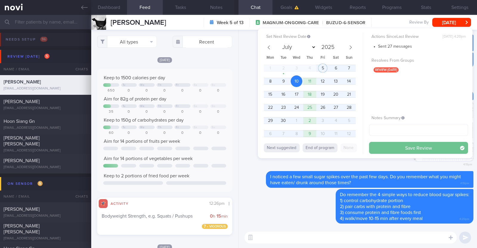
click at [403, 147] on button "Save Review" at bounding box center [418, 148] width 99 height 12
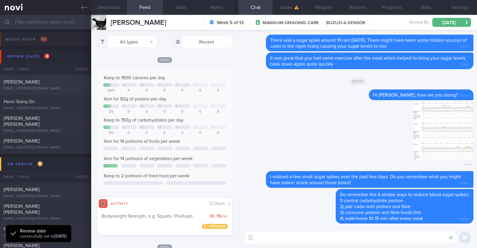
scroll to position [60, 121]
click at [56, 83] on div "[PERSON_NAME]" at bounding box center [45, 82] width 83 height 6
type input "Will be switching to OP+. R/v 2/9"
type textarea "52M Co-morbidities: DM dx 2019 HTN HLD [MEDICAL_DATA] [MEDICAL_DATA] s/p surger…"
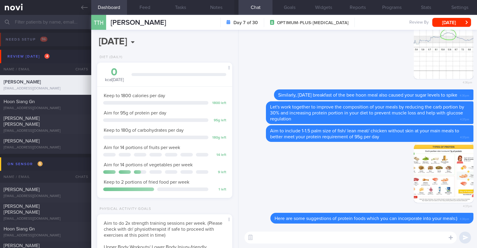
scroll to position [60, 121]
click at [144, 5] on button "Feed" at bounding box center [145, 7] width 36 height 15
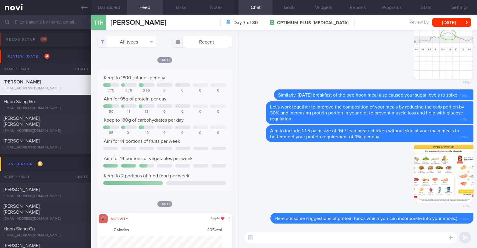
scroll to position [30, 122]
click at [146, 44] on button "All types" at bounding box center [127, 42] width 60 height 12
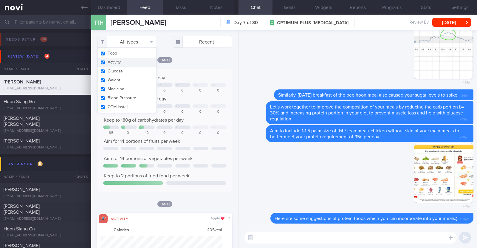
click at [139, 64] on button "Activity" at bounding box center [126, 62] width 59 height 9
checkbox input "false"
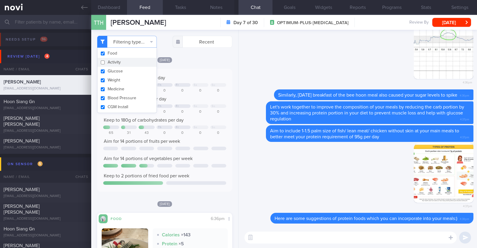
click at [195, 60] on div "[DATE]" at bounding box center [164, 60] width 135 height 6
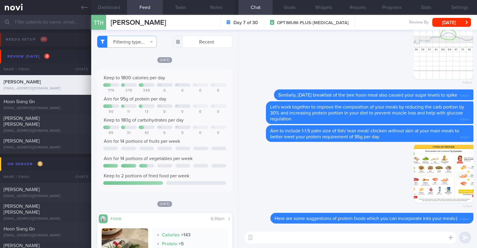
select select "8"
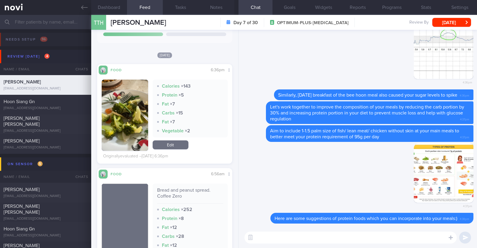
scroll to position [112, 0]
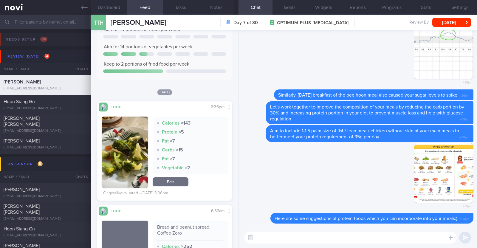
click at [258, 239] on textarea at bounding box center [350, 237] width 212 height 12
type textarea "HI [PERSON_NAME], happy [DATE]:)"
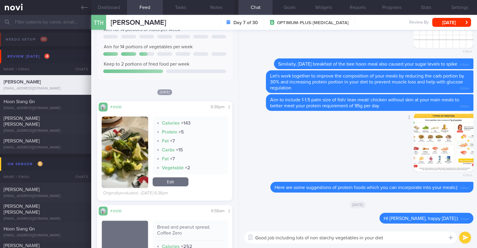
type textarea "Good job including lots of non starchy vegetables in your diet"
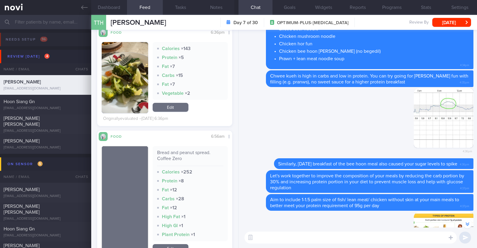
scroll to position [223, 0]
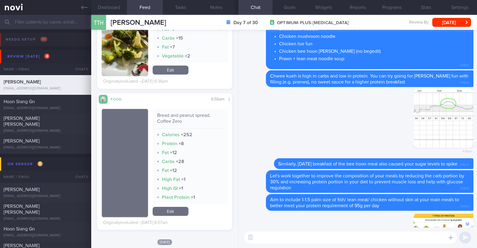
click at [275, 236] on textarea at bounding box center [350, 237] width 212 height 12
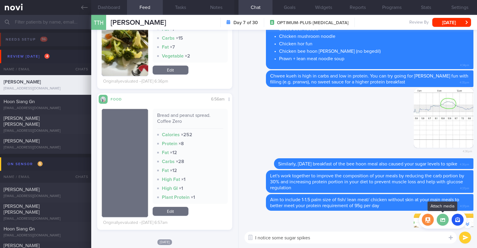
click at [444, 220] on label at bounding box center [442, 220] width 12 height 12
click at [0, 0] on input "file" at bounding box center [0, 0] width 0 height 0
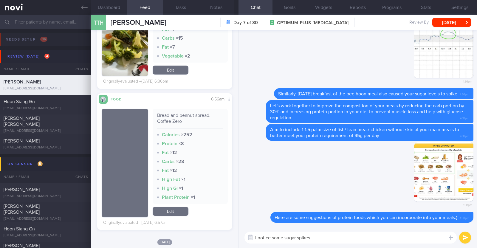
scroll to position [0, 0]
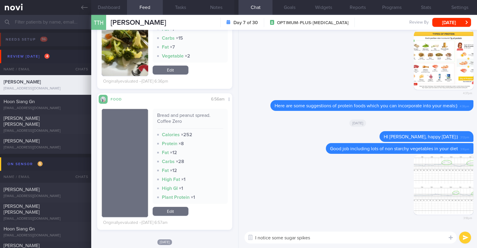
click at [332, 234] on textarea "I notice some sugar spikes" at bounding box center [350, 237] width 212 height 12
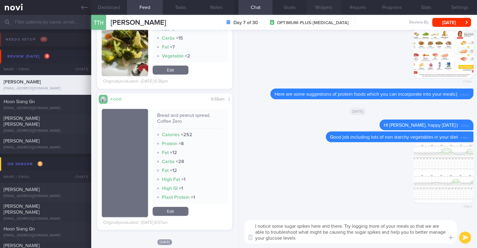
paste textarea "🙂"
type textarea "I notice some sugar spikes here and there. Try logging more of your meals so th…"
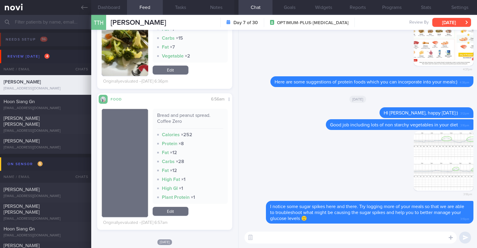
click at [451, 23] on button "[DATE]" at bounding box center [451, 22] width 39 height 9
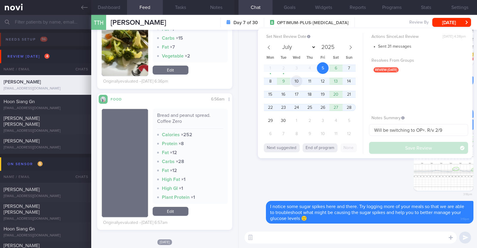
click at [294, 79] on span "10" at bounding box center [296, 81] width 12 height 12
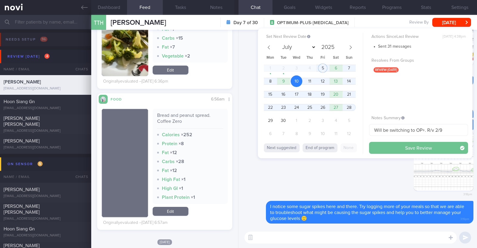
click at [385, 145] on button "Save Review" at bounding box center [418, 148] width 99 height 12
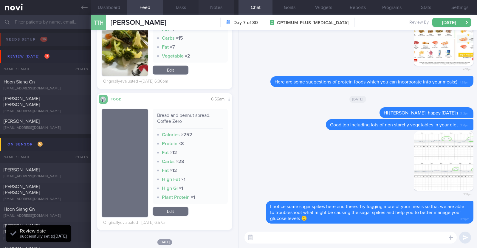
click at [225, 10] on button "Notes" at bounding box center [216, 7] width 36 height 15
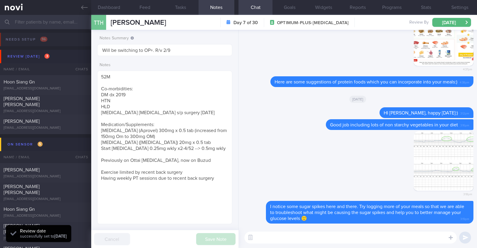
scroll to position [60, 121]
click at [182, 47] on input "Will be switching to OP+. R/v 2/9" at bounding box center [164, 50] width 135 height 12
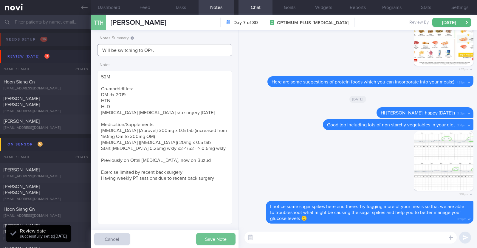
type input "Will be switching to OP+."
click at [206, 237] on button "Save Note" at bounding box center [215, 239] width 39 height 12
type input "Will be switching to OP+."
click at [47, 80] on div "Hoon Siang Gn" at bounding box center [45, 82] width 83 height 6
type textarea "34M Comorbidities: [MEDICAL_DATA] Nil meds Resistance training x 4/week (60min)…"
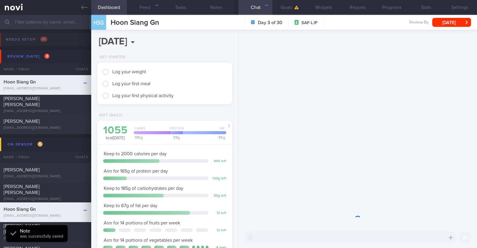
scroll to position [76, 121]
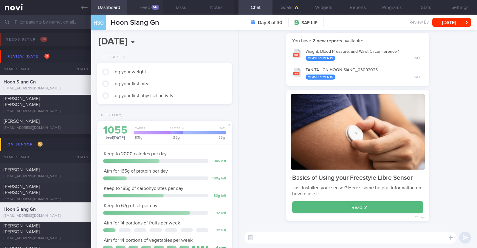
click at [152, 4] on button "Feed 14+" at bounding box center [145, 7] width 36 height 15
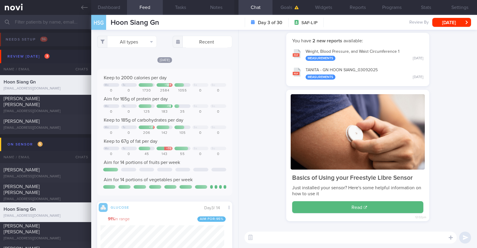
scroll to position [82, 124]
click at [141, 38] on button "All types" at bounding box center [127, 42] width 60 height 12
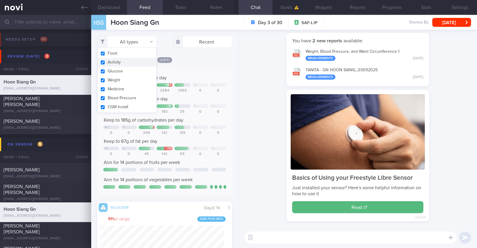
click at [130, 62] on button "Activity" at bounding box center [126, 62] width 59 height 9
checkbox input "false"
click at [189, 58] on div "[DATE]" at bounding box center [164, 60] width 135 height 6
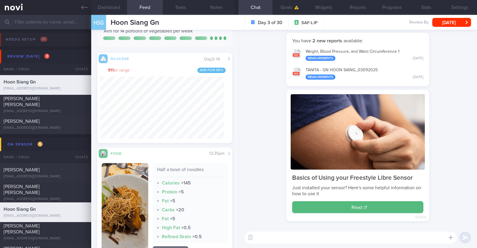
scroll to position [186, 0]
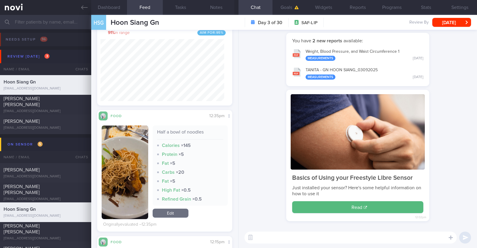
click at [124, 190] on button "button" at bounding box center [125, 172] width 46 height 94
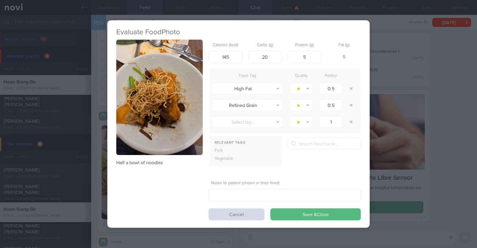
click at [98, 172] on div "Evaluate Food Photo Half a bowl of noodles Calories (kcal) 145 Carbs (g) 20 Pro…" at bounding box center [238, 124] width 477 height 248
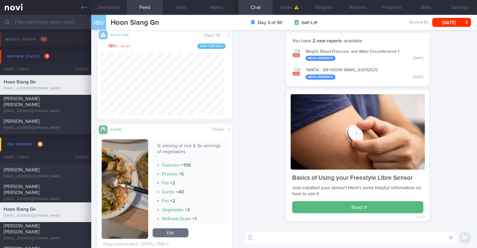
scroll to position [707, 0]
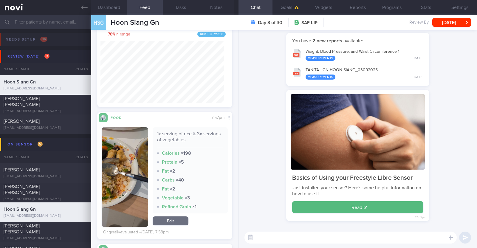
click at [131, 168] on button "button" at bounding box center [125, 176] width 46 height 99
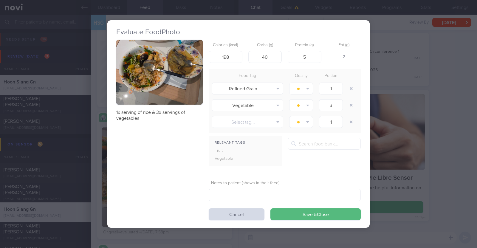
click at [152, 96] on button "button" at bounding box center [159, 72] width 86 height 65
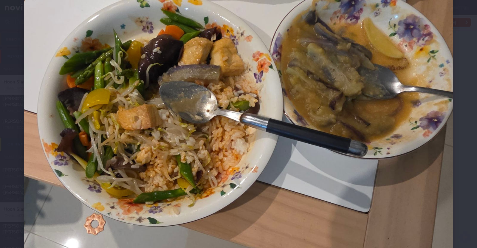
scroll to position [74, 0]
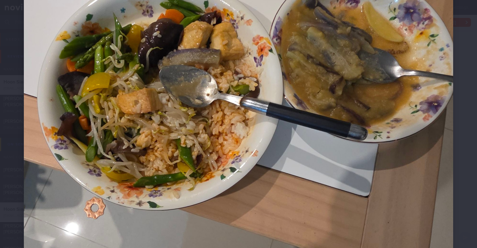
click at [15, 146] on div at bounding box center [238, 110] width 477 height 369
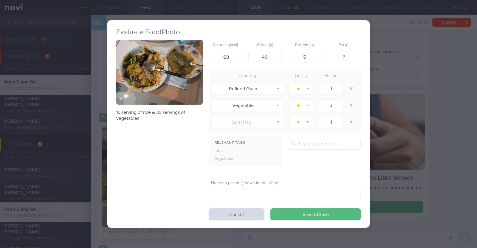
click at [97, 144] on div "Evaluate Food Photo 1x serving of rice & 3x servings of vegetables Calories (kc…" at bounding box center [238, 124] width 477 height 248
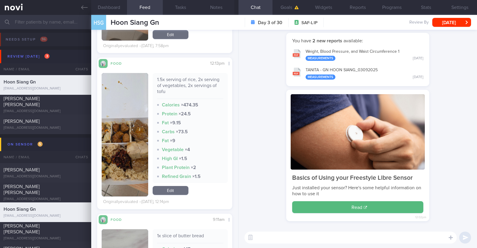
scroll to position [930, 0]
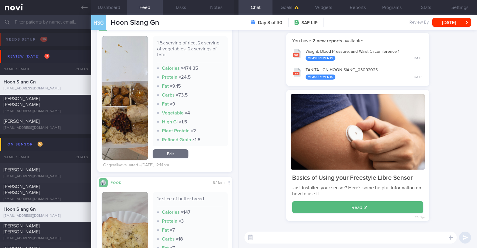
click at [111, 112] on button "button" at bounding box center [125, 97] width 46 height 123
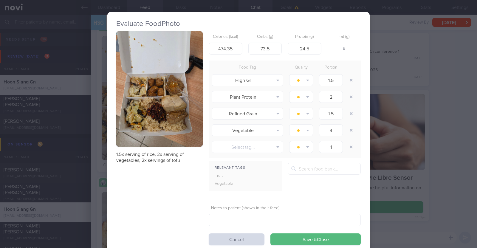
click at [97, 120] on div "Evaluate Food Photo 1.5x serving of rice, 2x serving of vegetables, 2x servings…" at bounding box center [238, 124] width 477 height 248
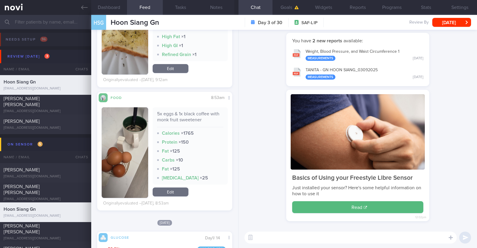
scroll to position [1154, 0]
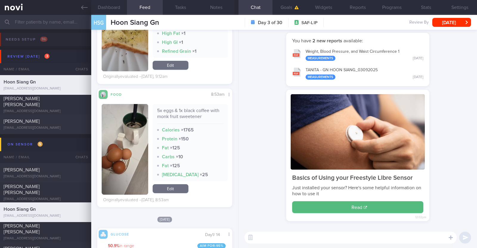
click at [173, 187] on link "Edit" at bounding box center [170, 188] width 36 height 9
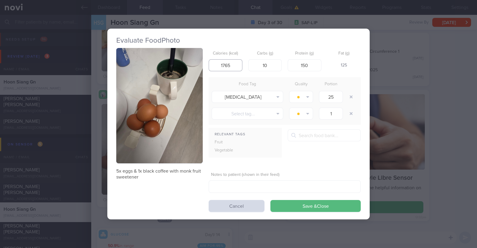
drag, startPoint x: 238, startPoint y: 62, endPoint x: 193, endPoint y: 57, distance: 45.5
click at [193, 57] on div "5x eggs & 1x black coffee with monk fruit sweetener Calories (kcal) 1765 Carbs …" at bounding box center [238, 130] width 244 height 164
type input "365"
drag, startPoint x: 273, startPoint y: 67, endPoint x: 251, endPoint y: 62, distance: 22.0
click at [251, 62] on input "10" at bounding box center [265, 65] width 34 height 12
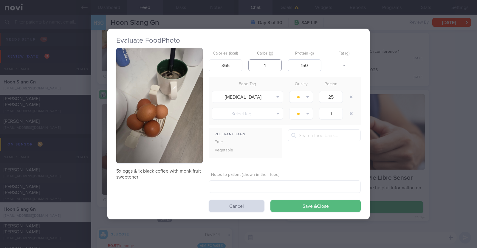
type input "1"
drag, startPoint x: 316, startPoint y: 63, endPoint x: 264, endPoint y: 52, distance: 52.5
click at [264, 52] on div "Calories (kcal) 365 Carbs (g) 1 Protein (g) 150 Fat (g) -" at bounding box center [284, 60] width 152 height 24
type input "32"
click at [330, 204] on button "Save & Close" at bounding box center [315, 206] width 90 height 12
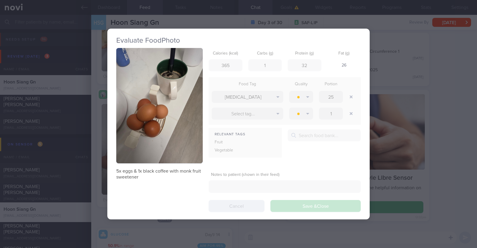
scroll to position [82, 124]
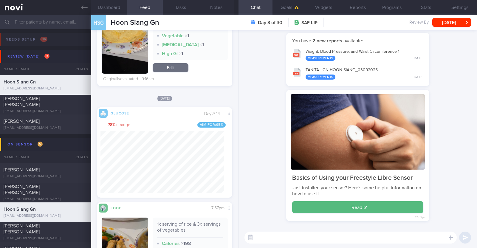
scroll to position [637, 0]
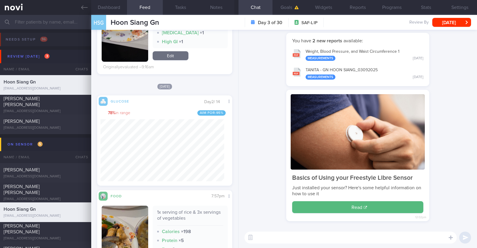
click at [305, 240] on textarea at bounding box center [350, 237] width 212 height 12
type textarea "Hi Hoon Siang,"
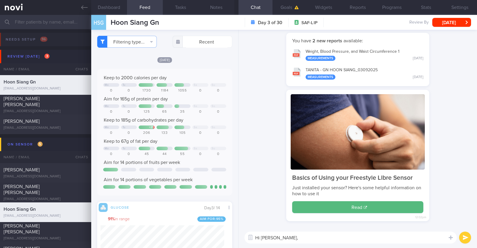
scroll to position [82, 124]
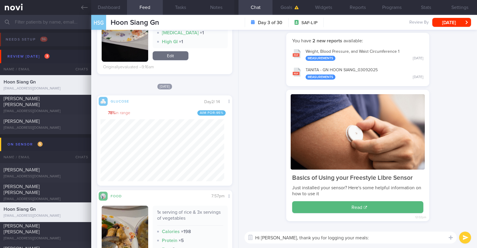
type textarea "Hi [PERSON_NAME], thank you for logging your meals:)"
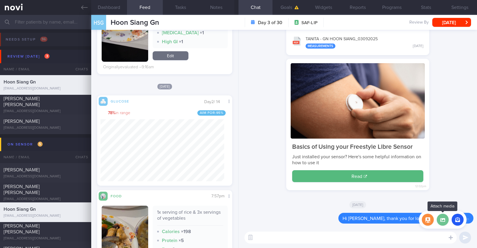
click at [445, 219] on label at bounding box center [442, 220] width 12 height 12
click at [0, 0] on input "file" at bounding box center [0, 0] width 0 height 0
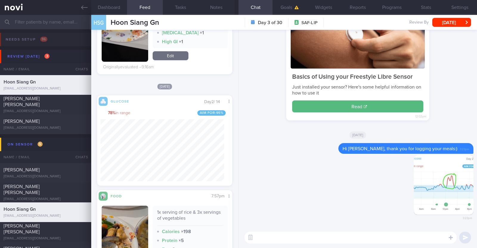
click at [349, 240] on textarea at bounding box center [350, 237] width 212 height 12
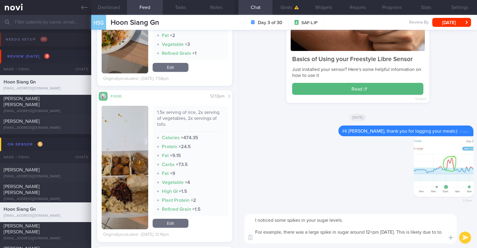
scroll to position [0, 0]
click at [122, 171] on button "button" at bounding box center [125, 167] width 46 height 123
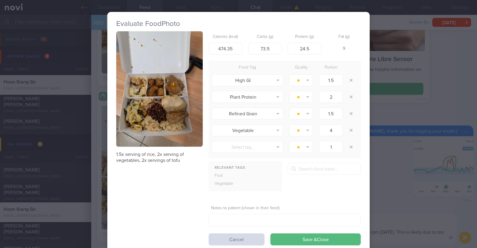
click at [96, 170] on div "Evaluate Food Photo 1.5x serving of rice, 2x serving of vegetables, 2x servings…" at bounding box center [238, 124] width 477 height 248
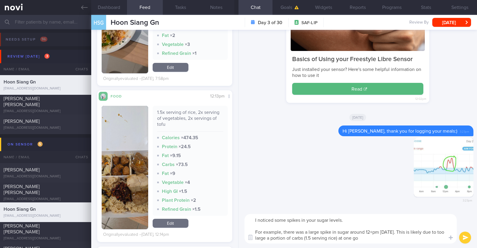
click at [383, 241] on textarea "I noticed some spikes in your sugar levels. For example, there was a large spik…" at bounding box center [350, 228] width 212 height 29
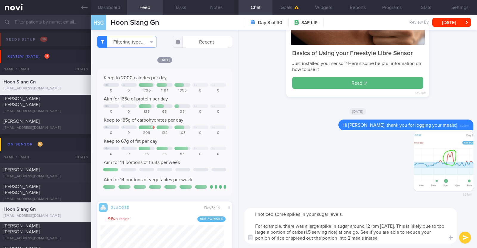
type textarea "I noticed some spikes in your sugar levels. For example, there was a large spik…"
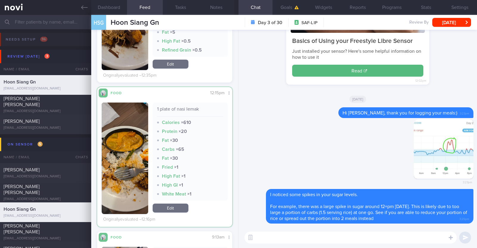
scroll to position [298, 0]
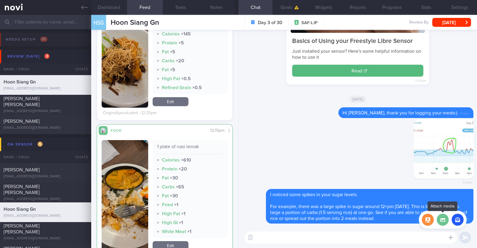
click at [444, 222] on label at bounding box center [442, 220] width 12 height 12
click at [0, 0] on input "file" at bounding box center [0, 0] width 0 height 0
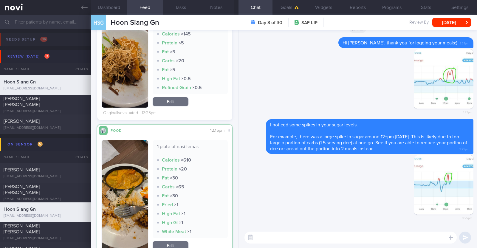
click at [345, 236] on textarea at bounding box center [350, 237] width 212 height 12
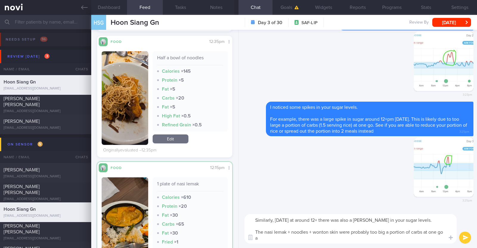
scroll to position [0, 0]
click at [119, 212] on button "button" at bounding box center [125, 232] width 46 height 111
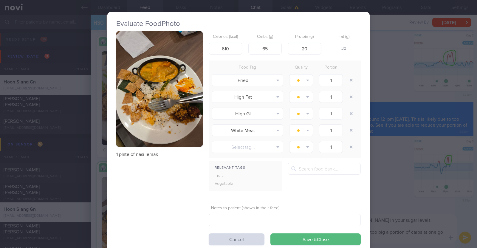
click at [95, 195] on div "Evaluate Food Photo 1 plate of nasi lemak Calories (kcal) 610 Carbs (g) 65 Prot…" at bounding box center [238, 124] width 477 height 248
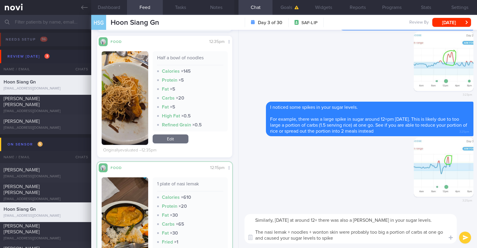
click at [343, 235] on textarea "Similarly, today at around 12+ there was also a sharp spike in your sugar level…" at bounding box center [350, 228] width 212 height 29
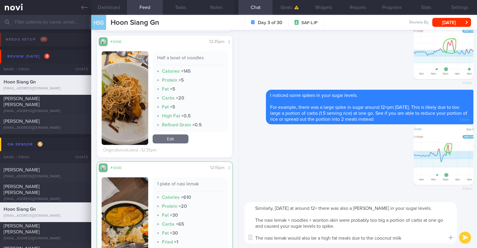
click at [386, 237] on textarea "Similarly, today at around 12+ there was also a sharp spike in your sugar level…" at bounding box center [350, 222] width 212 height 41
click at [408, 239] on textarea "Similarly, today at around 12+ there was also a sharp spike in your sugar level…" at bounding box center [350, 222] width 212 height 41
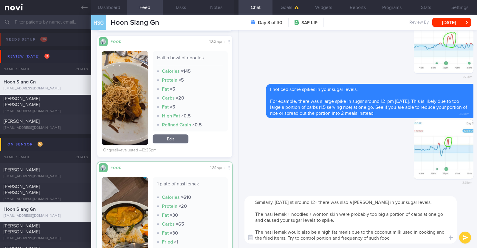
type textarea "Similarly, today at around 12+ there was also a sharp spike in your sugar level…"
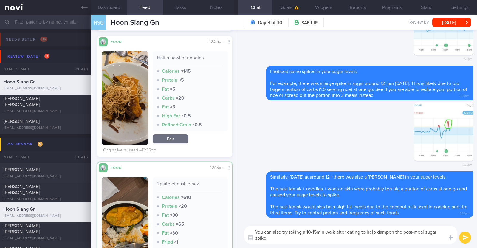
type textarea "You can also try taking a 10-15min walk after eating to help dampen the post-me…"
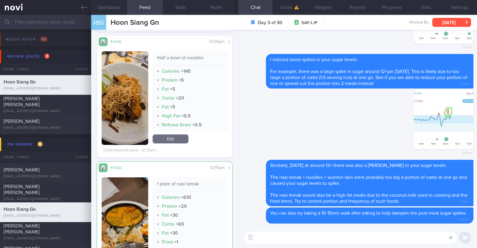
click at [449, 23] on button "[DATE]" at bounding box center [451, 22] width 39 height 9
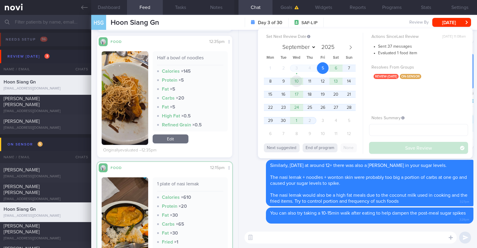
click at [301, 78] on span "10" at bounding box center [296, 81] width 12 height 12
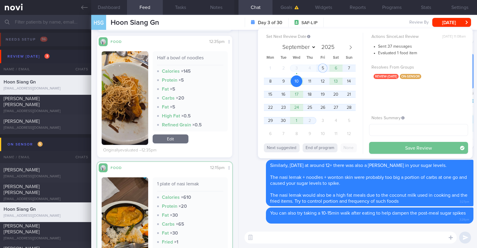
click at [380, 153] on button "Save Review" at bounding box center [418, 148] width 99 height 12
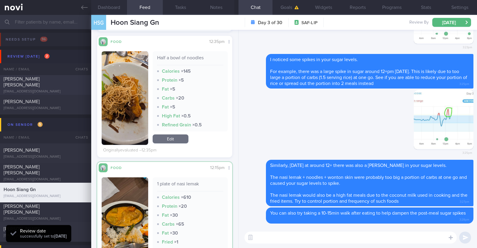
scroll to position [82, 124]
click at [64, 84] on div "[PERSON_NAME] [PERSON_NAME]" at bounding box center [45, 82] width 83 height 12
type textarea "45F Nil PMHx/ Meds Walking 2 to 3 times per week Keen for OP+ to start [MEDICAL…"
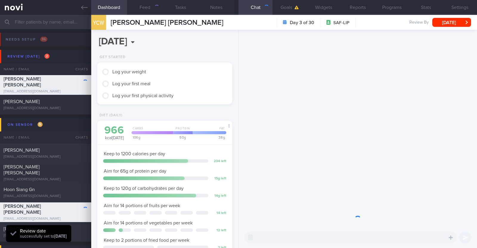
scroll to position [76, 121]
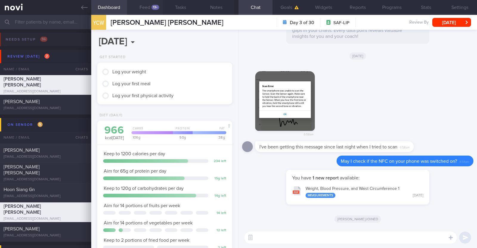
click at [141, 5] on button "Feed 13+" at bounding box center [145, 7] width 36 height 15
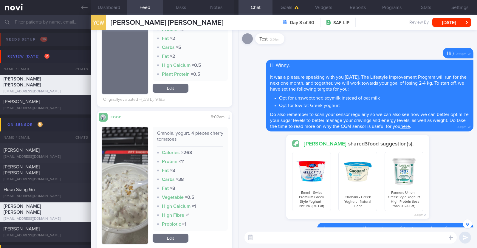
scroll to position [1205, 0]
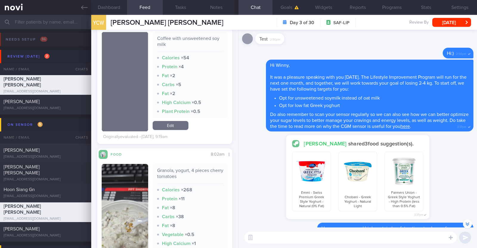
click at [295, 240] on textarea at bounding box center [350, 237] width 212 height 12
type textarea "Hi"
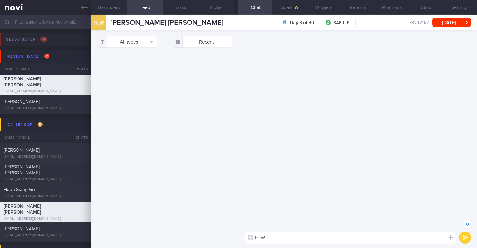
scroll to position [-484, 0]
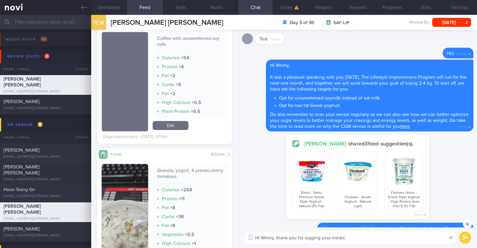
type textarea "Hi Winny, thank you for logging your meals:)"
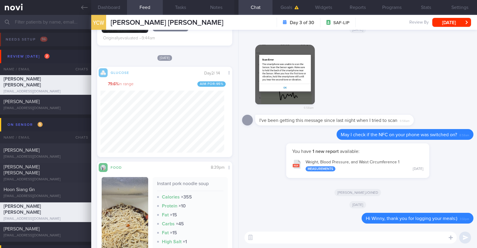
scroll to position [82, 124]
click at [444, 220] on label at bounding box center [442, 220] width 12 height 12
click at [0, 0] on input "file" at bounding box center [0, 0] width 0 height 0
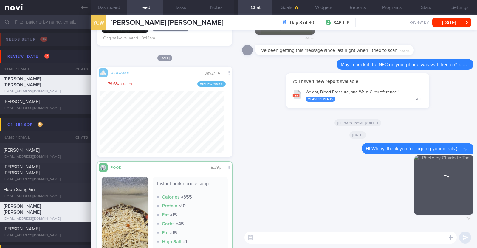
click at [285, 238] on textarea at bounding box center [350, 237] width 212 height 12
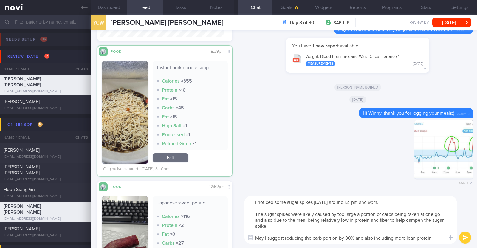
scroll to position [0, 0]
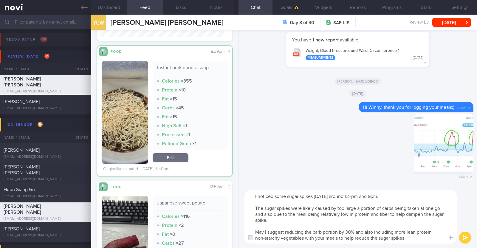
type textarea "I noticed some sugar spikes yesterday around 12+pm and 9pm. The sugar spikes we…"
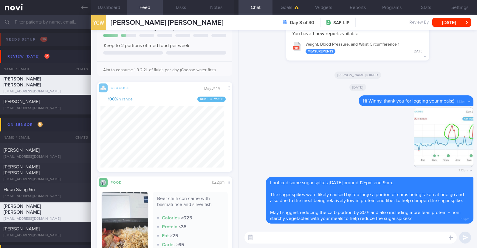
scroll to position [93, 0]
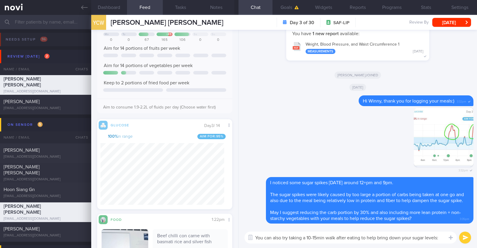
type textarea "You can also try taking a 10-15min walk after eating to help bring down your su…"
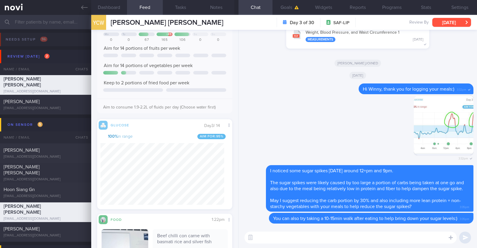
click at [461, 18] on button "Fri, 5 Sep" at bounding box center [451, 22] width 39 height 9
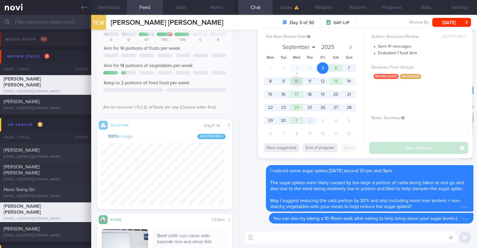
click at [296, 83] on span "10" at bounding box center [296, 81] width 12 height 12
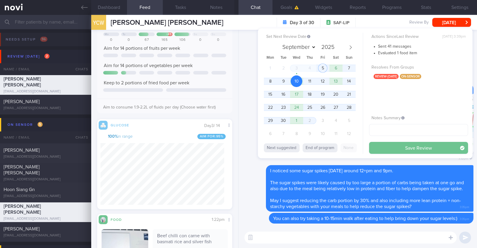
click at [400, 147] on button "Save Review" at bounding box center [418, 148] width 99 height 12
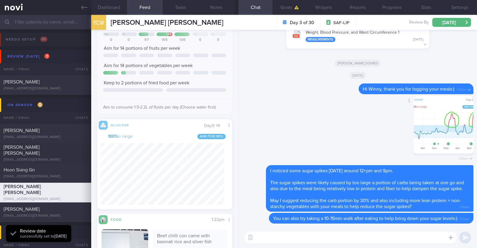
scroll to position [82, 124]
click at [266, 134] on div "Delete 3:32pm" at bounding box center [357, 130] width 231 height 70
click at [58, 86] on div "Shao wen Ten bbtsw93@hotmail.com" at bounding box center [45, 85] width 91 height 12
type textarea "[PERSON_NAME] friend 32M Nil PMHx/ Meds Running (Tempo - 30-40min, Recovery - 2…"
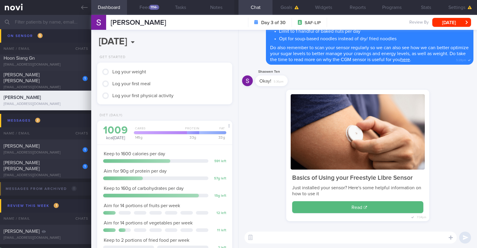
scroll to position [74, 0]
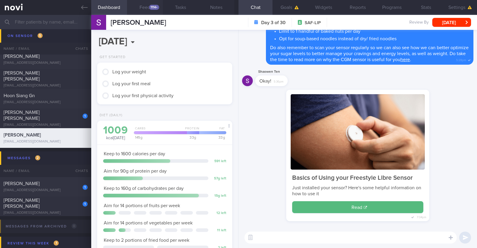
click at [156, 5] on div "1114+" at bounding box center [154, 7] width 10 height 5
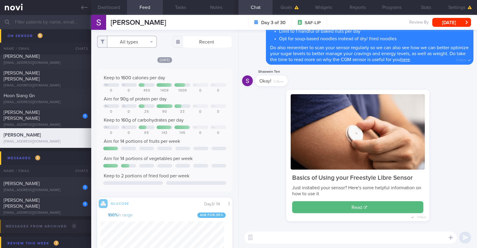
click at [151, 44] on button "All types" at bounding box center [127, 42] width 60 height 12
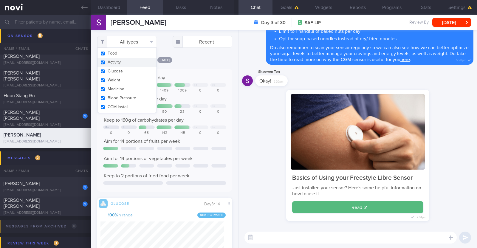
click at [139, 60] on button "Activity" at bounding box center [126, 62] width 59 height 9
checkbox input "false"
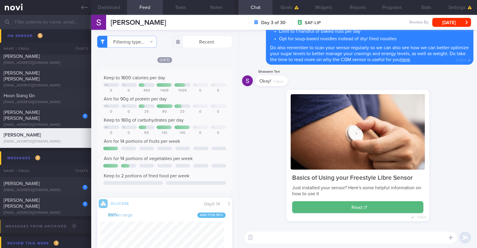
click at [197, 57] on div "[DATE]" at bounding box center [164, 60] width 135 height 6
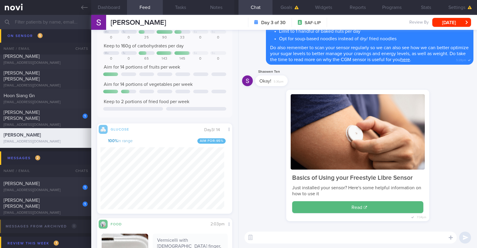
scroll to position [0, 0]
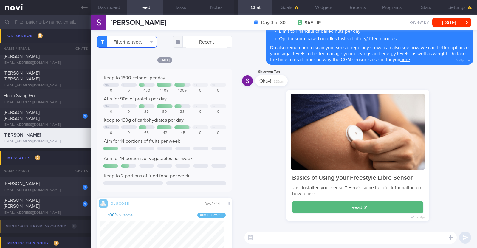
click at [152, 45] on button "Filtering type..." at bounding box center [127, 42] width 60 height 12
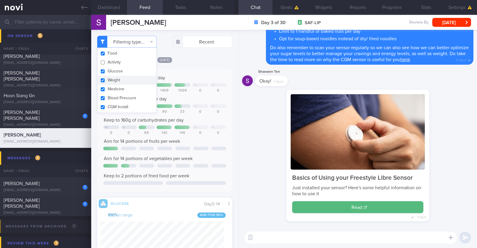
click at [120, 78] on button "Weight" at bounding box center [126, 80] width 59 height 9
checkbox input "false"
click at [203, 57] on div "[DATE]" at bounding box center [164, 60] width 135 height 6
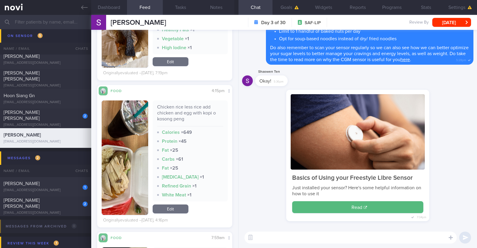
scroll to position [1011, 0]
click at [320, 234] on textarea at bounding box center [350, 237] width 212 height 12
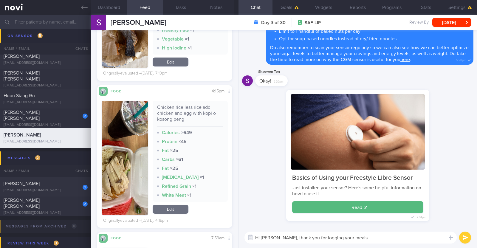
click at [260, 238] on textarea "HI Shao Wen, thank you for logging your meals" at bounding box center [350, 237] width 212 height 12
click at [360, 236] on textarea "Hi Shao Wen, thank you for logging your meals" at bounding box center [350, 237] width 212 height 12
type textarea "Hi [PERSON_NAME], thank you for logging your meals:)"
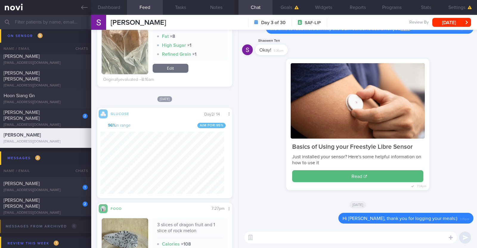
scroll to position [82, 124]
click at [441, 224] on label at bounding box center [442, 220] width 12 height 12
click at [0, 0] on input "file" at bounding box center [0, 0] width 0 height 0
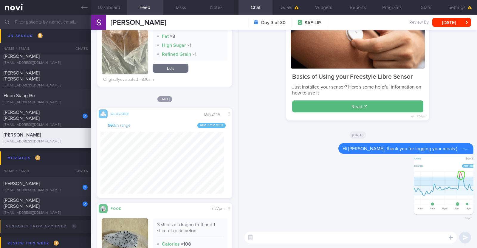
click at [331, 237] on textarea at bounding box center [350, 237] width 212 height 12
type textarea "I noticed a spike in your sugar levels"
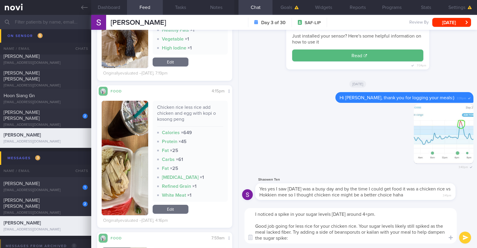
type textarea "I noticed a spike in your sugar levels yesterday around 4+pm. Good job going fo…"
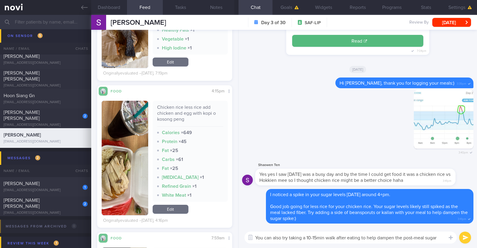
type textarea "You can also try taking a 10-15min walk after eating to help dampen the post-me…"
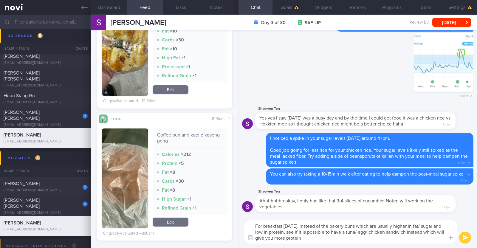
paste textarea "🙂"
type textarea "For breakfast [DATE], instead of the bakery buns which are usually higher in fa…"
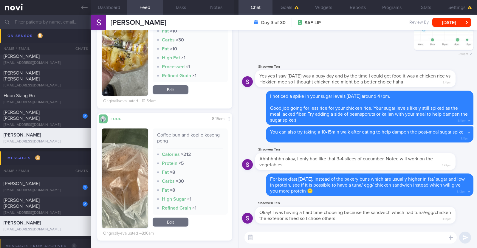
click at [332, 236] on textarea at bounding box center [350, 237] width 212 height 12
type textarea "Ahhh I see!!"
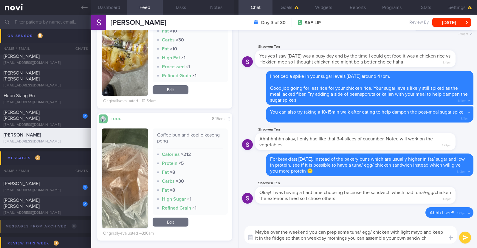
type textarea "Maybe over the weekend you can prep some tuna/ egg/ chicken with light mayo and…"
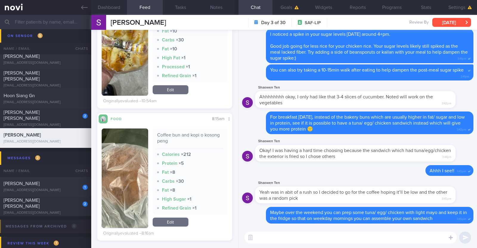
click at [447, 19] on button "Fri, 5 Sep" at bounding box center [451, 22] width 39 height 9
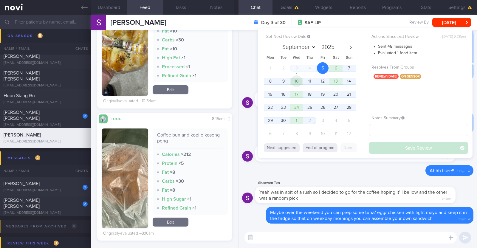
click at [295, 81] on span "10" at bounding box center [296, 81] width 12 height 12
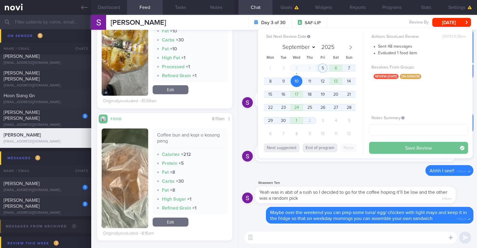
click at [381, 145] on button "Save Review" at bounding box center [418, 148] width 99 height 12
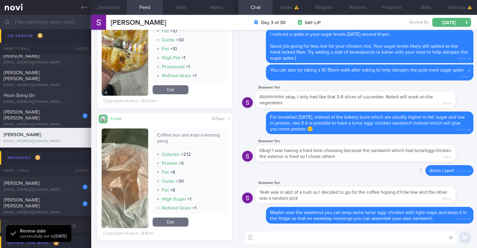
scroll to position [82, 124]
click at [46, 188] on div "grpqbkybr9@privaterelay.appleid.com" at bounding box center [46, 190] width 84 height 4
type input "Will be switching to OP+."
type textarea "52M Co-morbidities: DM dx 2019 HTN HLD Lumbar degenerative disc disease s/p sur…"
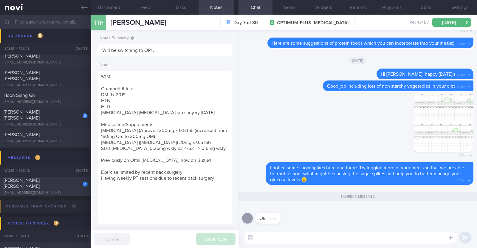
click at [40, 186] on div "2 Yian Chiew Winny Lim winnylim10@yahoo.com.sg" at bounding box center [45, 186] width 91 height 18
type textarea "45F Nil PMHx/ Meds Walking 2 to 3 times per week Keen for OP+ to start Wegovy"
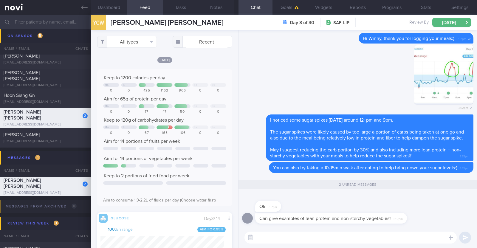
scroll to position [82, 124]
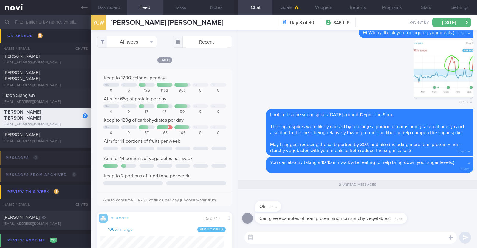
click at [316, 239] on textarea at bounding box center [350, 237] width 212 height 12
type textarea "Sure thing!"
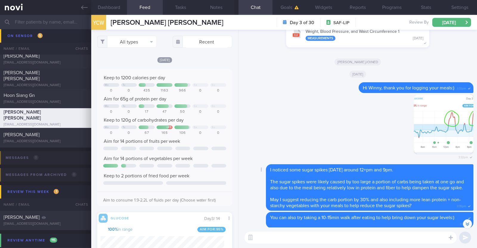
scroll to position [0, 0]
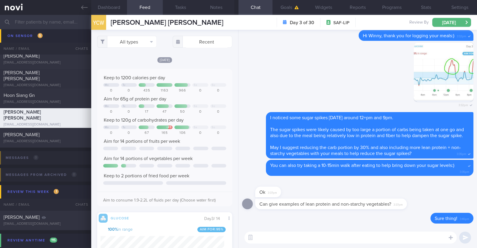
click at [325, 237] on textarea at bounding box center [350, 237] width 212 height 12
paste textarea "Try to choose lean proteins over fried/breaded/saucy/oily/processed/fatty forms…"
type textarea "Try to choose lean proteins over fried/breaded/saucy/oily/processed/fatty forms…"
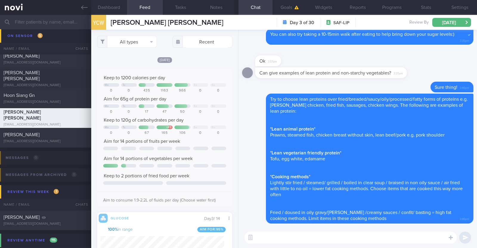
click at [363, 240] on textarea at bounding box center [350, 237] width 212 height 12
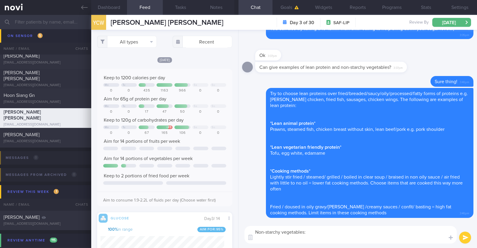
paste textarea "- green leafy vegetables - broccoli, cauliflower, bell peppers - long beans, br…"
type textarea "Non-starchy vegetables: - green leafy vegetables - broccoli, cauliflower, bell …"
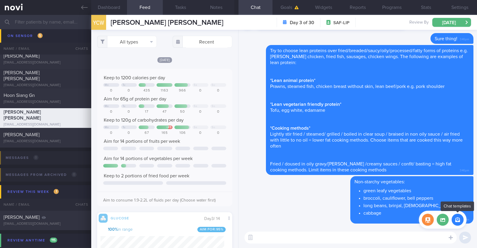
click at [459, 216] on button "button" at bounding box center [457, 220] width 12 height 12
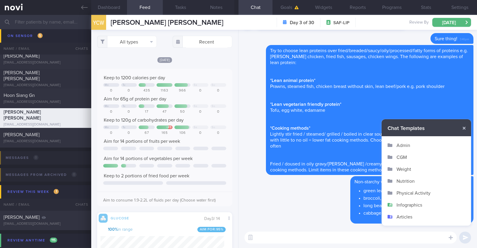
click at [419, 201] on button "Infographics" at bounding box center [425, 205] width 89 height 12
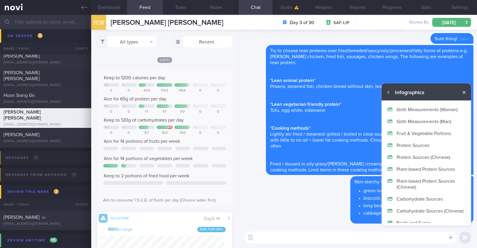
click at [438, 132] on button "Fruit & Vegetable Portions" at bounding box center [425, 133] width 89 height 12
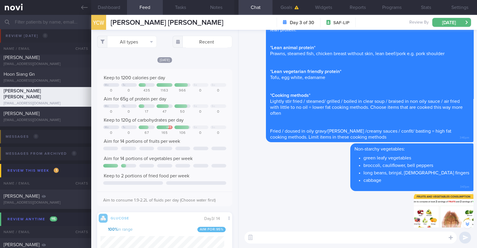
scroll to position [37, 0]
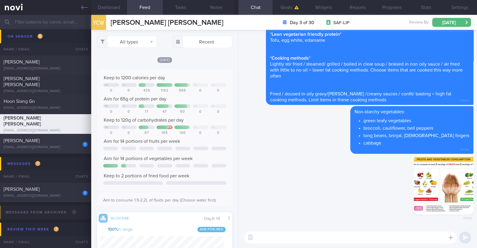
click at [57, 144] on div "1 Shao wen Ten bbtsw93@hotmail.com" at bounding box center [45, 144] width 91 height 12
checkbox input "false"
type textarea "[PERSON_NAME] friend 32M Nil PMHx/ Meds Running (Tempo - 30-40min, Recovery - 2…"
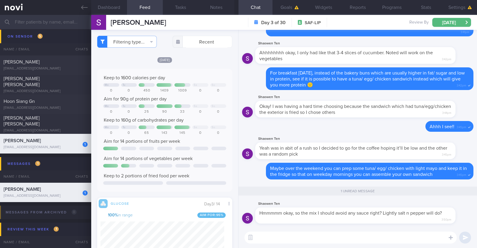
scroll to position [82, 124]
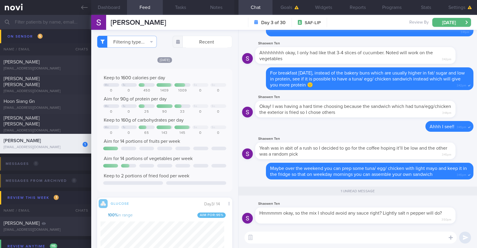
click at [390, 234] on textarea at bounding box center [350, 237] width 212 height 12
click at [261, 234] on textarea "YUp salt and pepper" at bounding box center [350, 237] width 212 height 12
click at [305, 230] on div "Yup salt and pepper Yup salt and pepper ​ Yup salt and pepper ​" at bounding box center [357, 237] width 238 height 21
click at [304, 236] on textarea "Yup salt and pepper" at bounding box center [350, 237] width 212 height 12
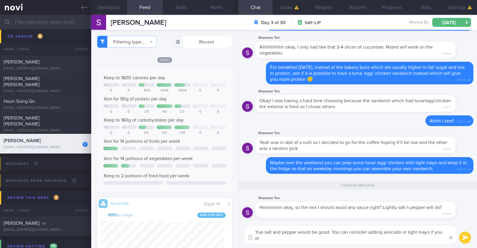
scroll to position [0, 0]
type textarea "Yup salt and pepper would be good. You can consider adding avocado or light may…"
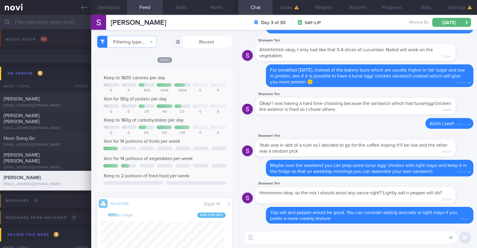
scroll to position [82, 124]
